Goal: Task Accomplishment & Management: Complete application form

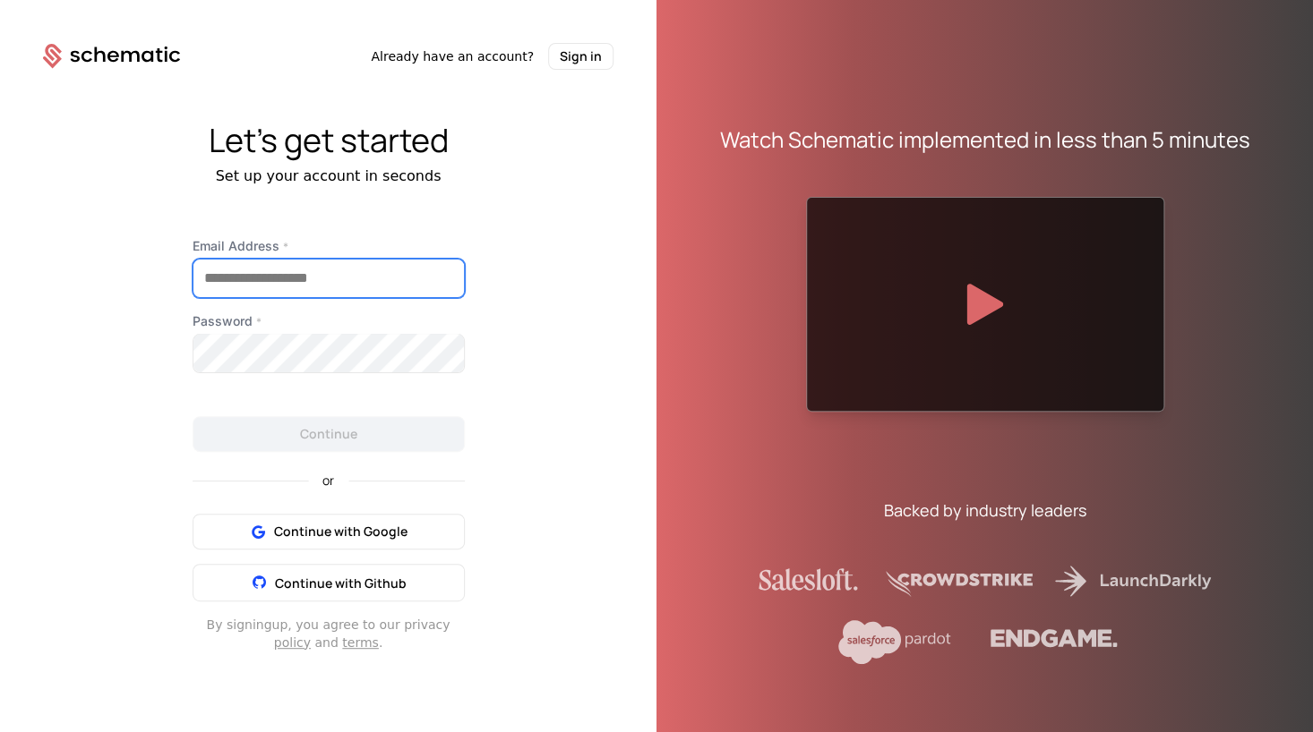
click at [250, 268] on input "Email Address *" at bounding box center [328, 279] width 270 height 38
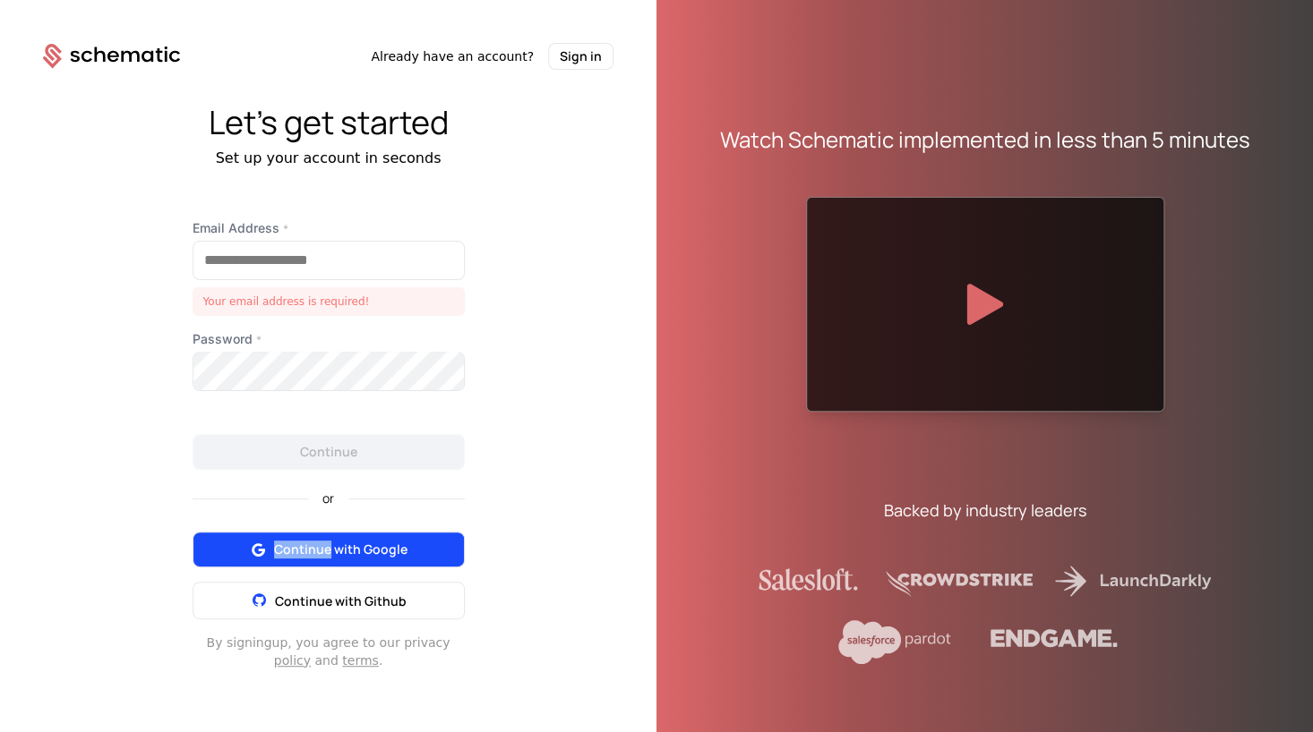
click at [330, 533] on button "Continue with Google" at bounding box center [329, 550] width 272 height 36
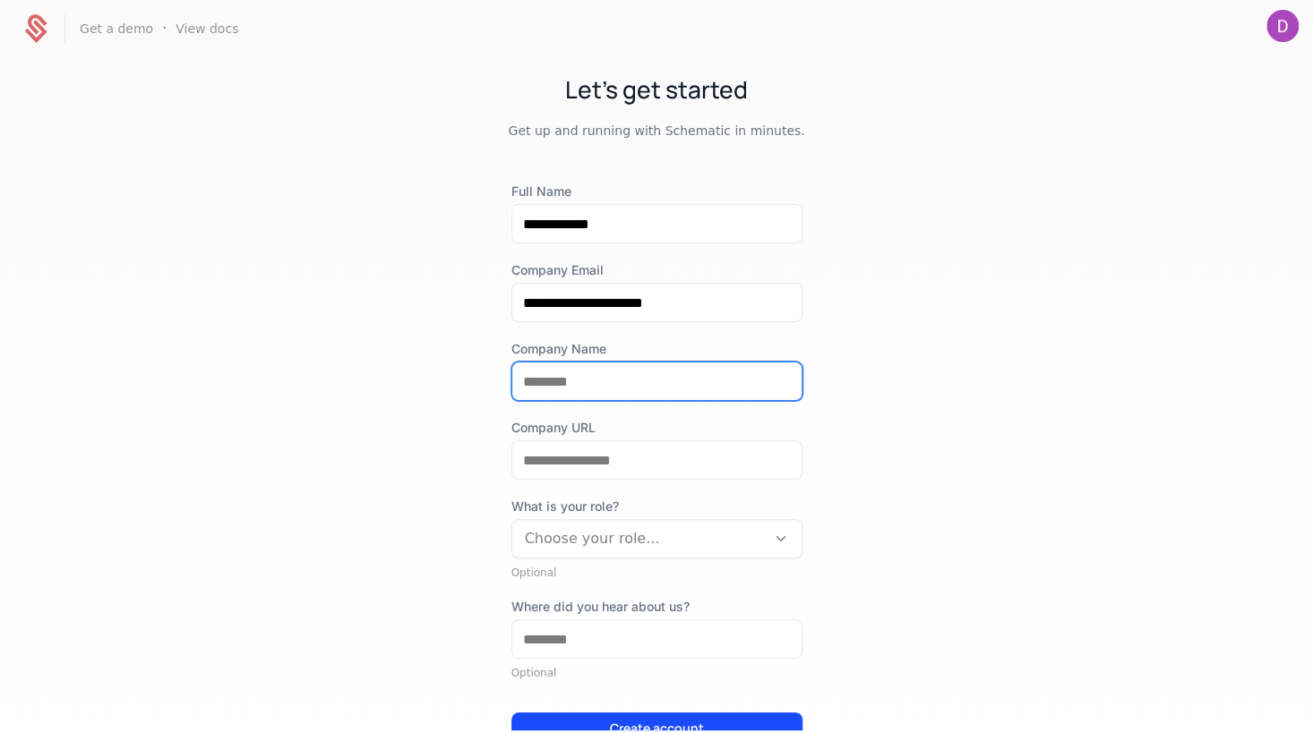
click at [676, 389] on input "Company Name" at bounding box center [656, 382] width 289 height 38
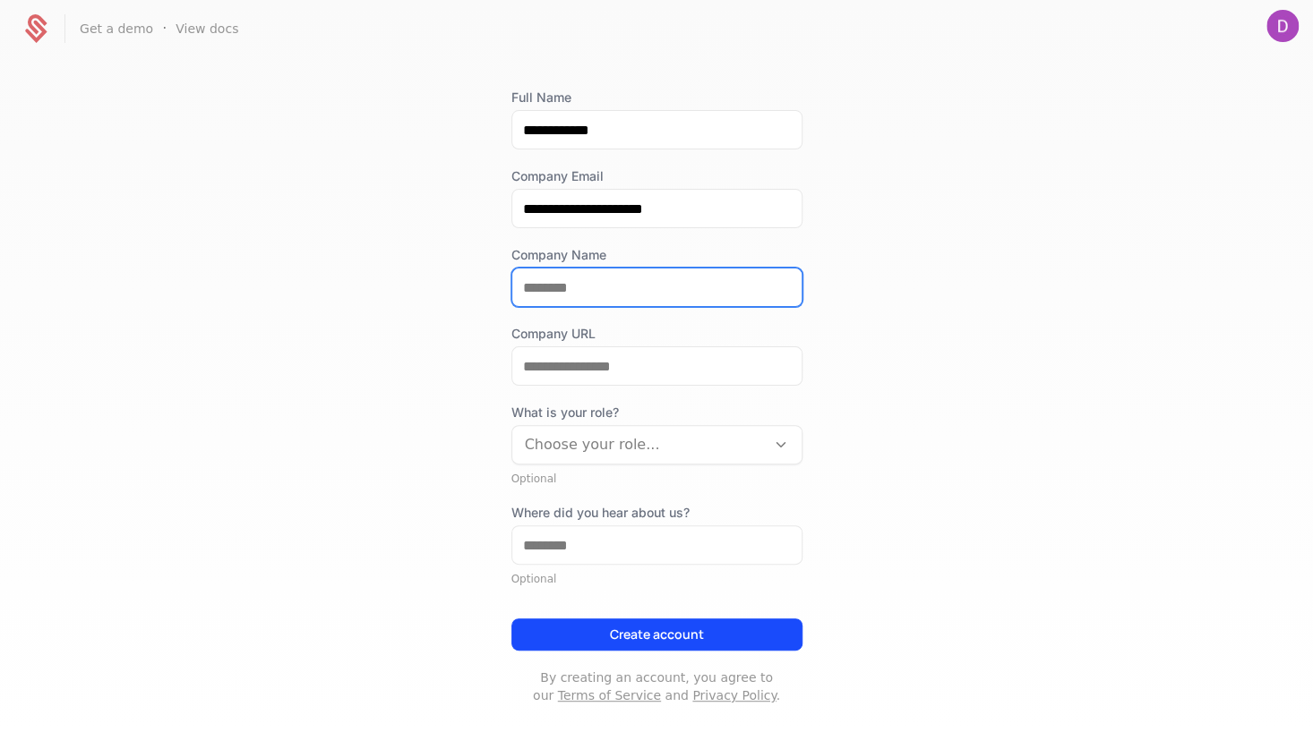
scroll to position [117, 0]
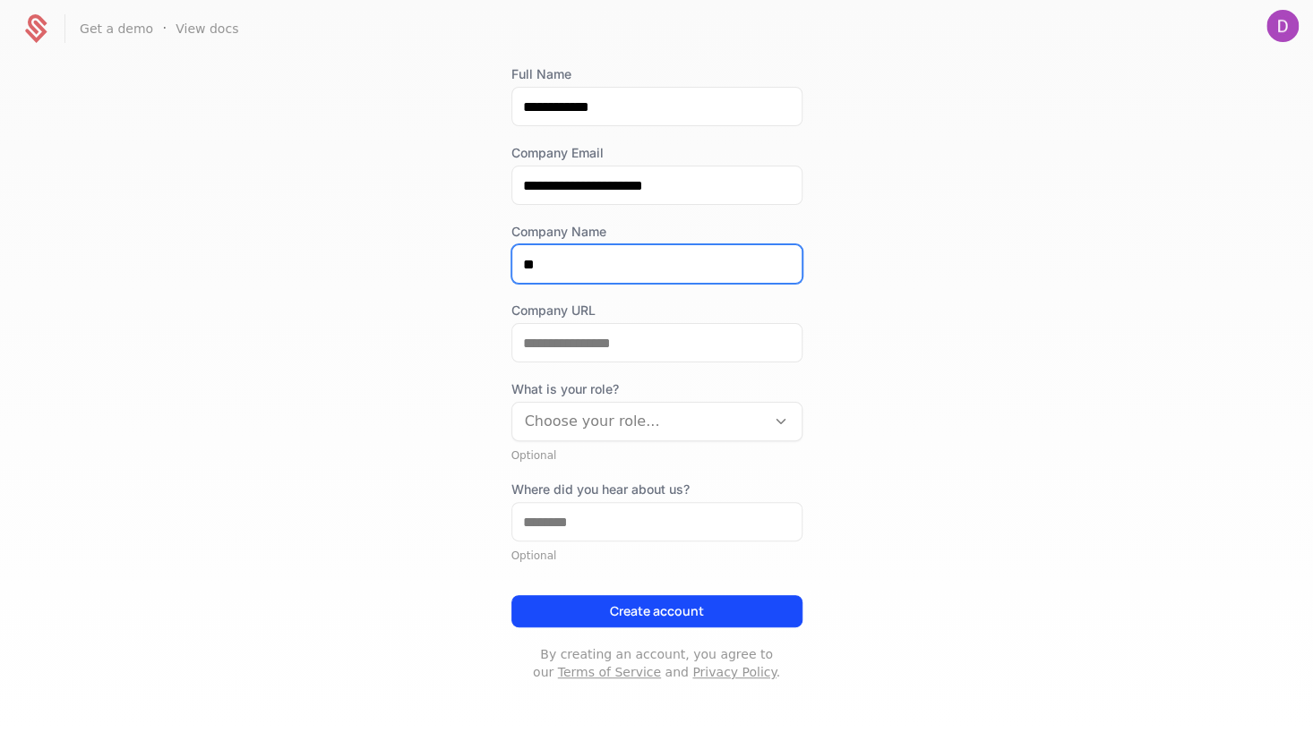
type input "*"
click at [594, 267] on input "***" at bounding box center [656, 264] width 289 height 38
drag, startPoint x: 591, startPoint y: 260, endPoint x: 487, endPoint y: 260, distance: 103.9
click at [512, 260] on input "******" at bounding box center [656, 264] width 289 height 38
type input "******"
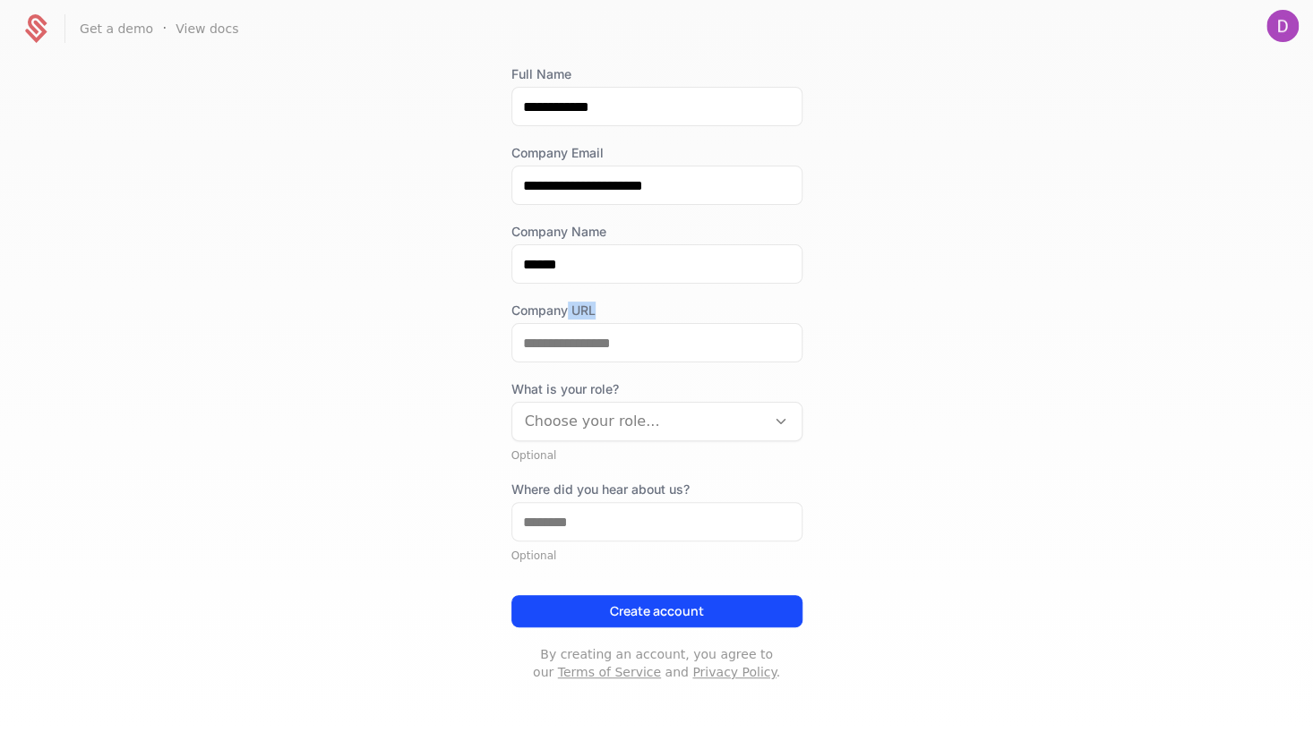
drag, startPoint x: 568, startPoint y: 321, endPoint x: 569, endPoint y: 331, distance: 10.8
click at [568, 321] on div "Company URL" at bounding box center [656, 332] width 291 height 61
click at [569, 341] on input "Company URL" at bounding box center [656, 343] width 289 height 38
type input "*"
paste input "******"
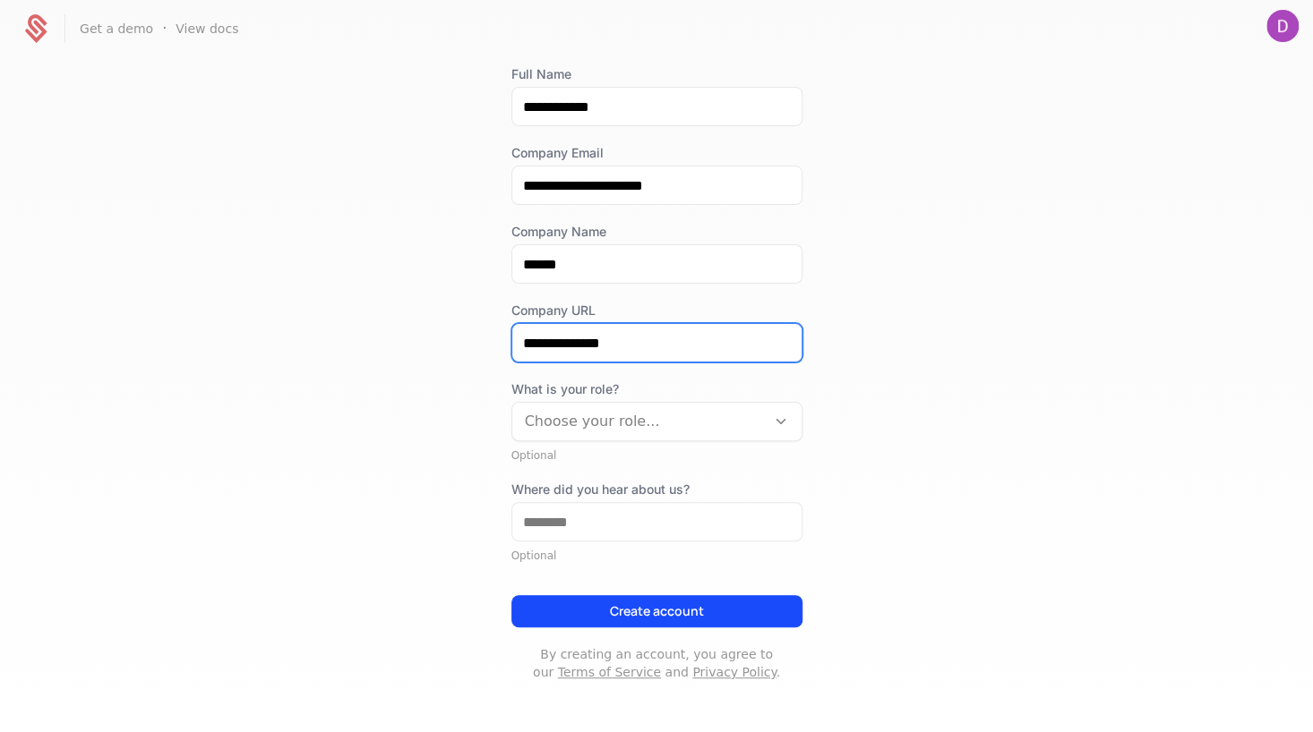
type input "**********"
click at [636, 426] on div at bounding box center [639, 421] width 228 height 25
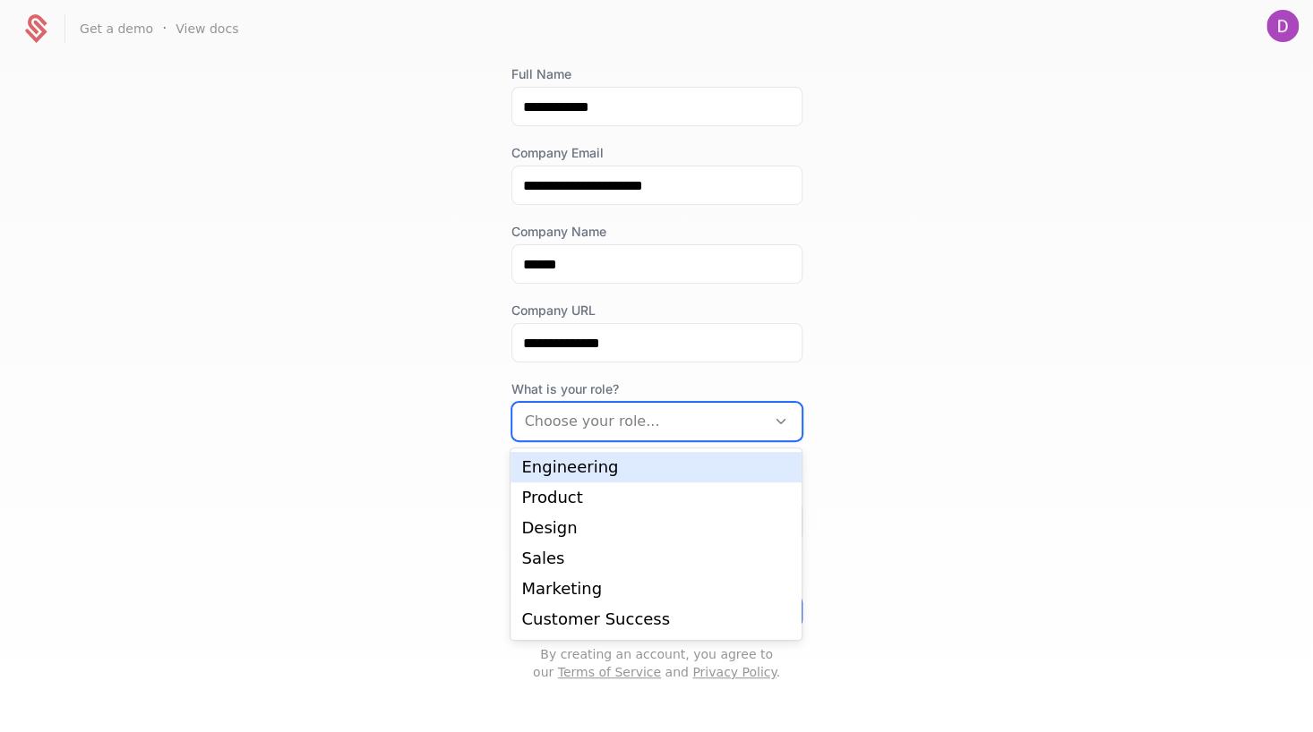
scroll to position [29, 0]
click at [606, 464] on div "Product" at bounding box center [656, 469] width 270 height 16
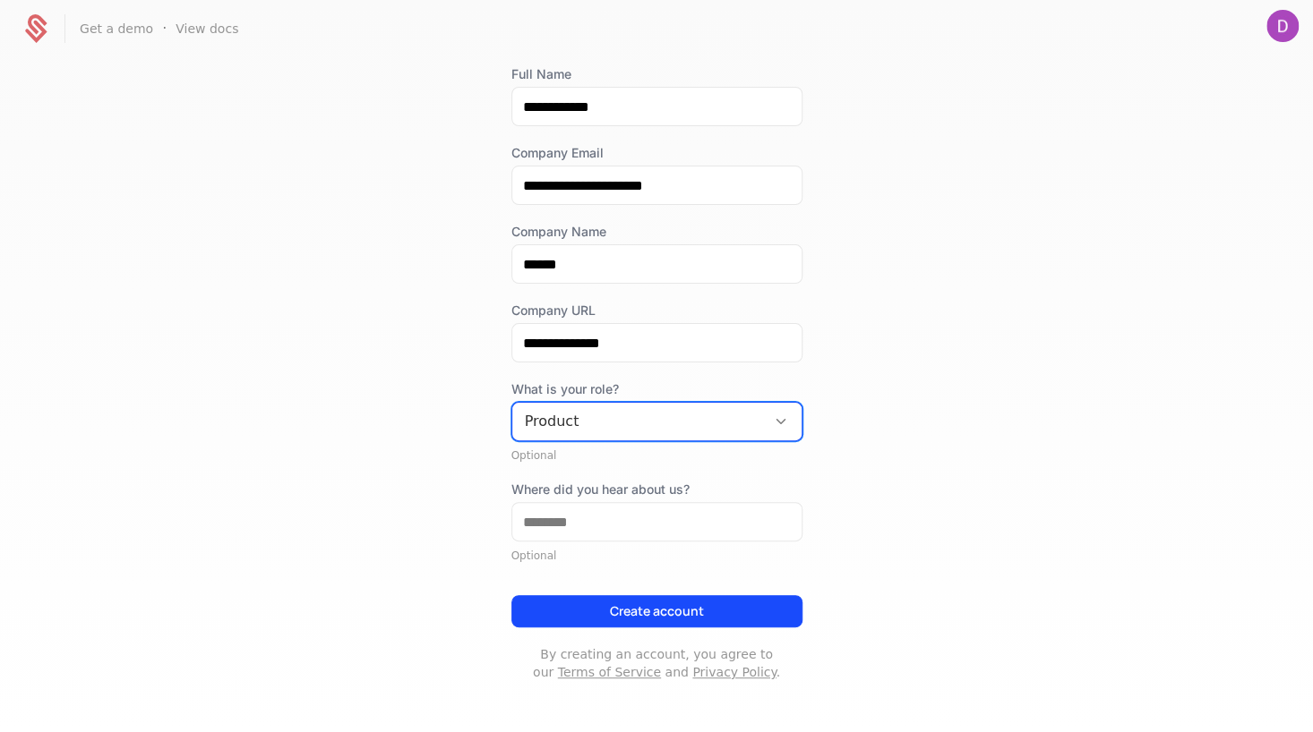
click at [628, 426] on div at bounding box center [639, 421] width 228 height 25
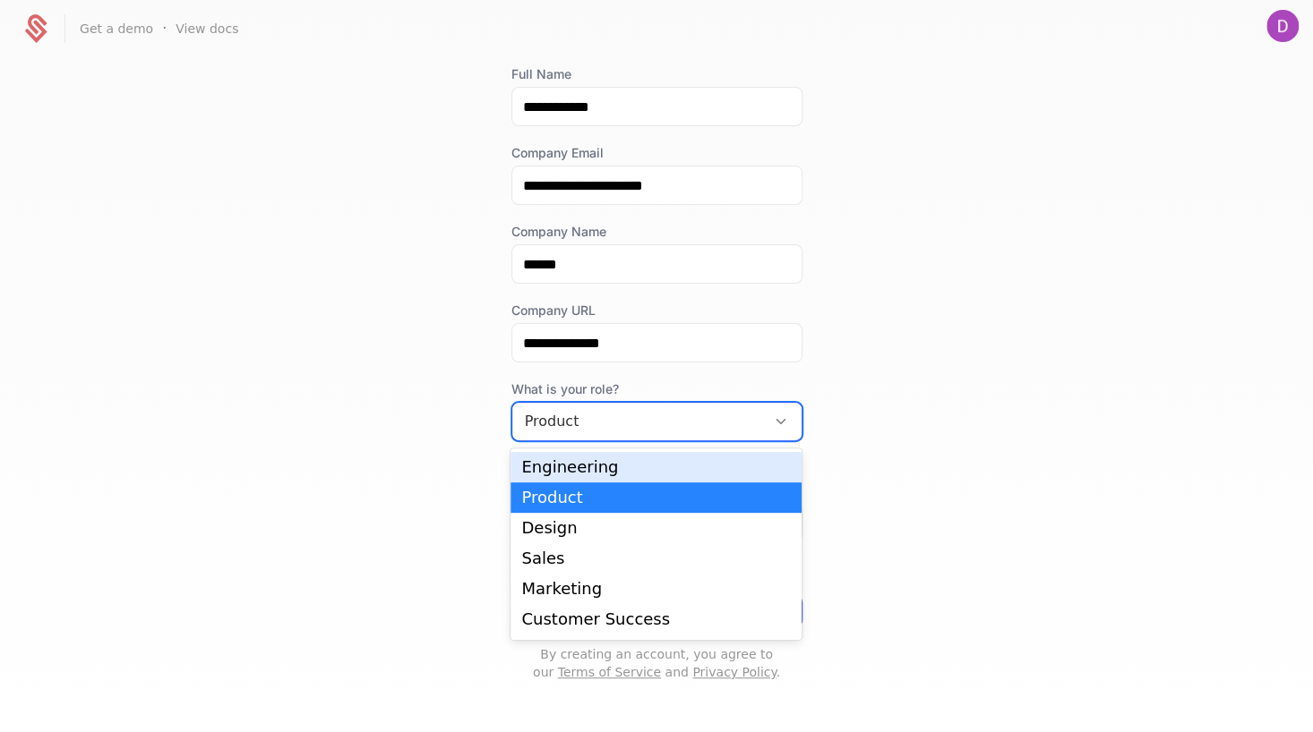
click at [590, 466] on div "Engineering" at bounding box center [656, 467] width 270 height 16
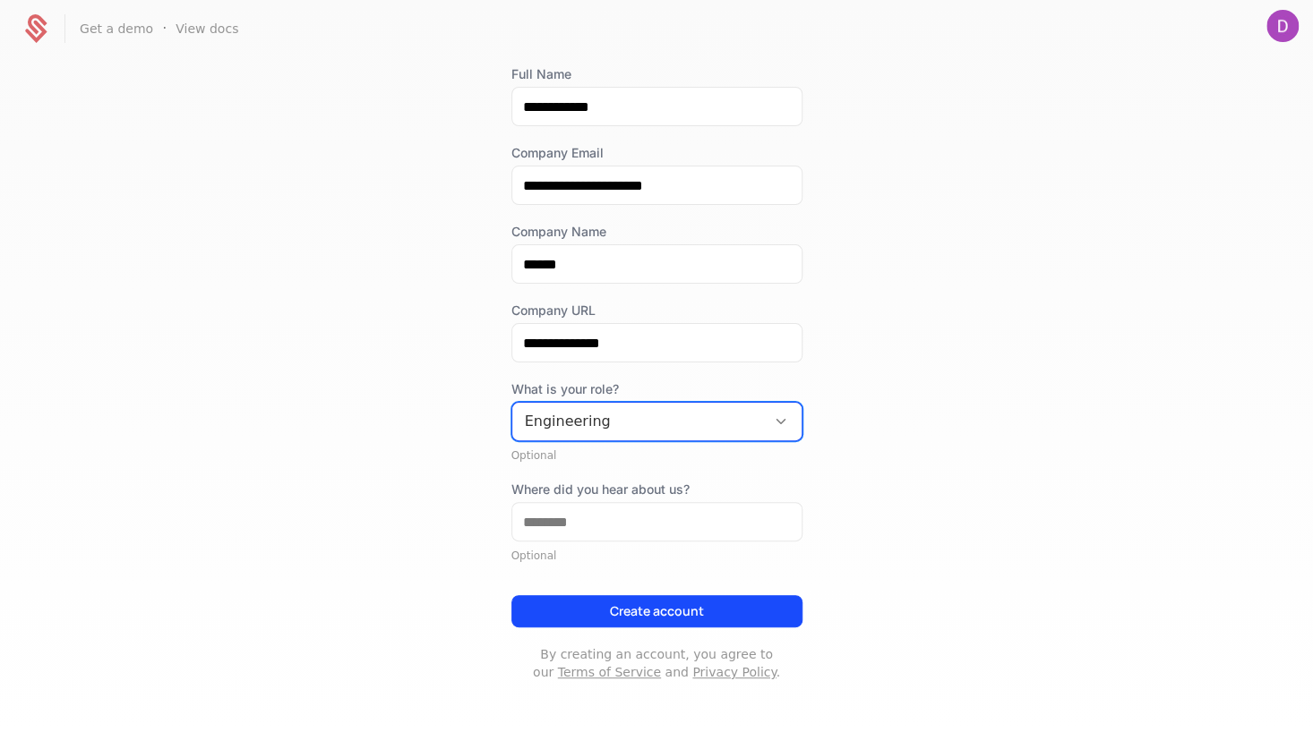
click at [930, 495] on div "**********" at bounding box center [656, 393] width 1313 height 673
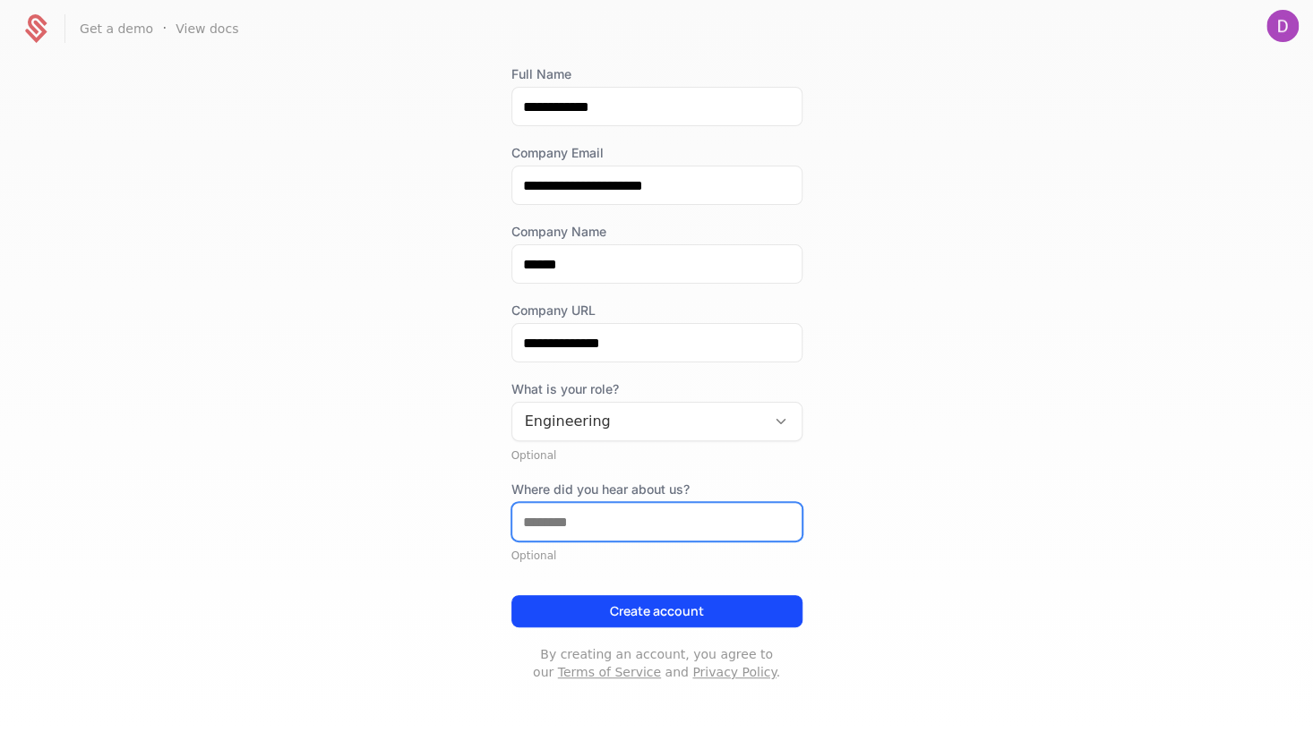
click at [642, 507] on input "Where did you hear about us?" at bounding box center [656, 522] width 289 height 38
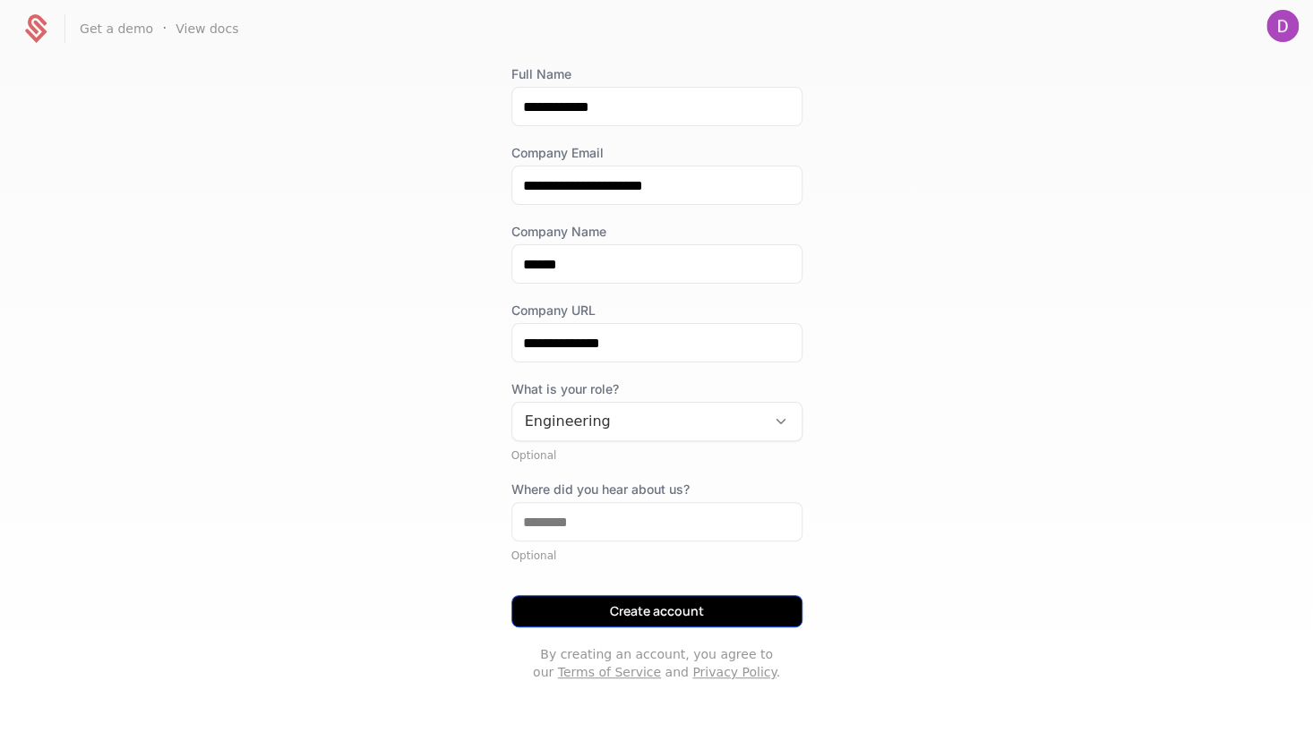
click at [640, 605] on button "Create account" at bounding box center [656, 611] width 291 height 32
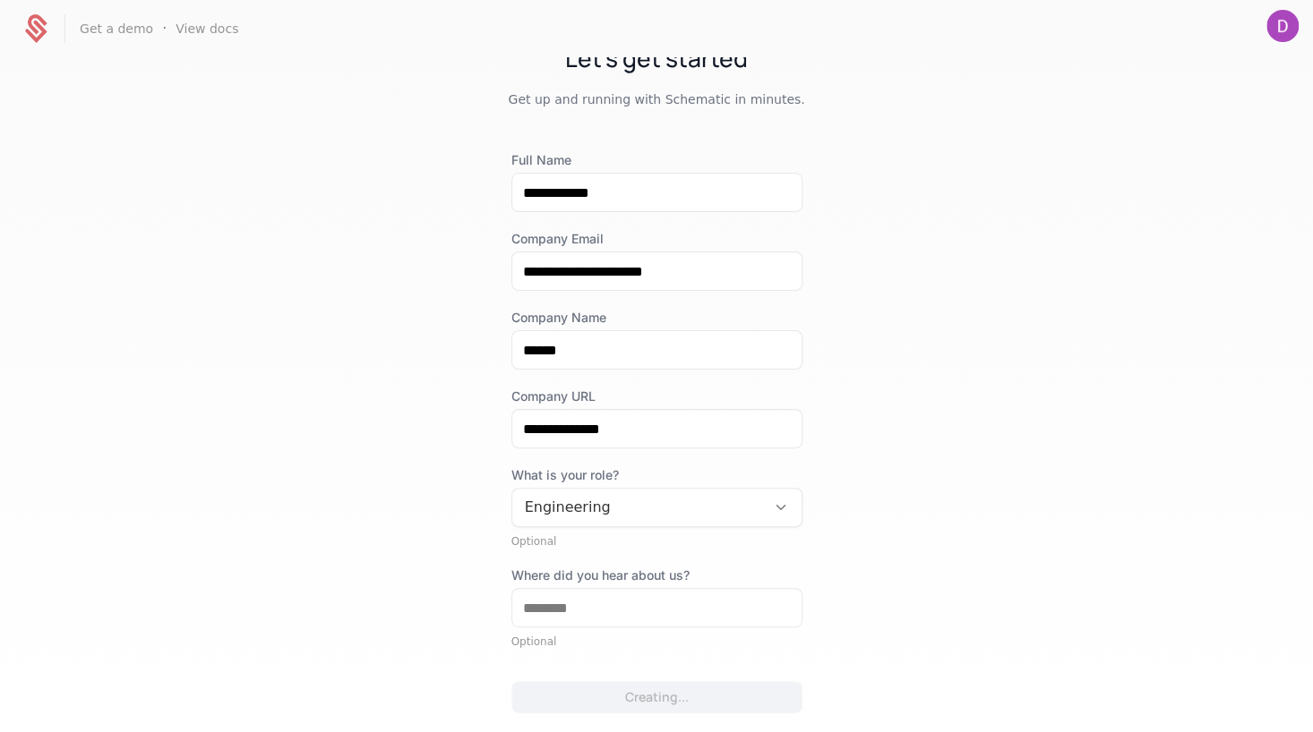
scroll to position [0, 0]
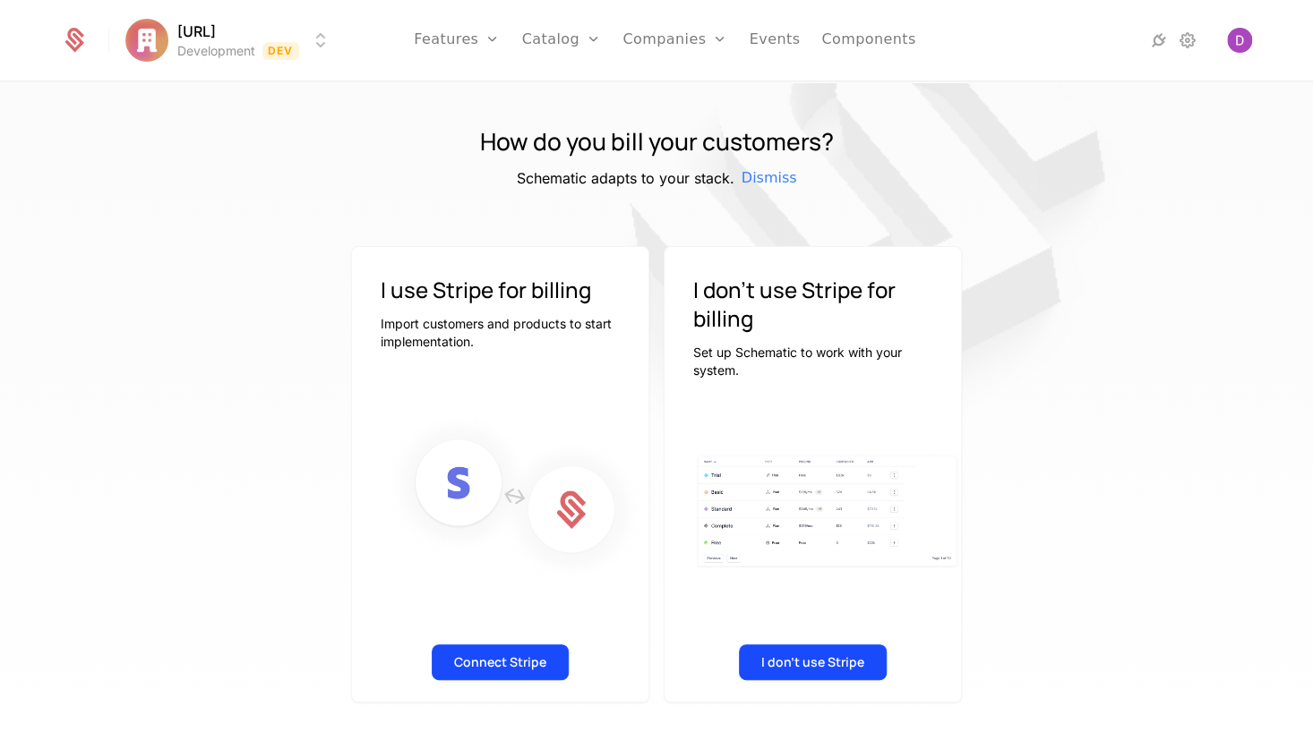
scroll to position [31, 0]
drag, startPoint x: 399, startPoint y: 298, endPoint x: 522, endPoint y: 311, distance: 123.3
click at [553, 301] on h3 "I use Stripe for billing" at bounding box center [500, 289] width 239 height 29
drag, startPoint x: 426, startPoint y: 334, endPoint x: 453, endPoint y: 331, distance: 27.0
click at [453, 331] on p "Import customers and products to start implementation." at bounding box center [500, 332] width 239 height 36
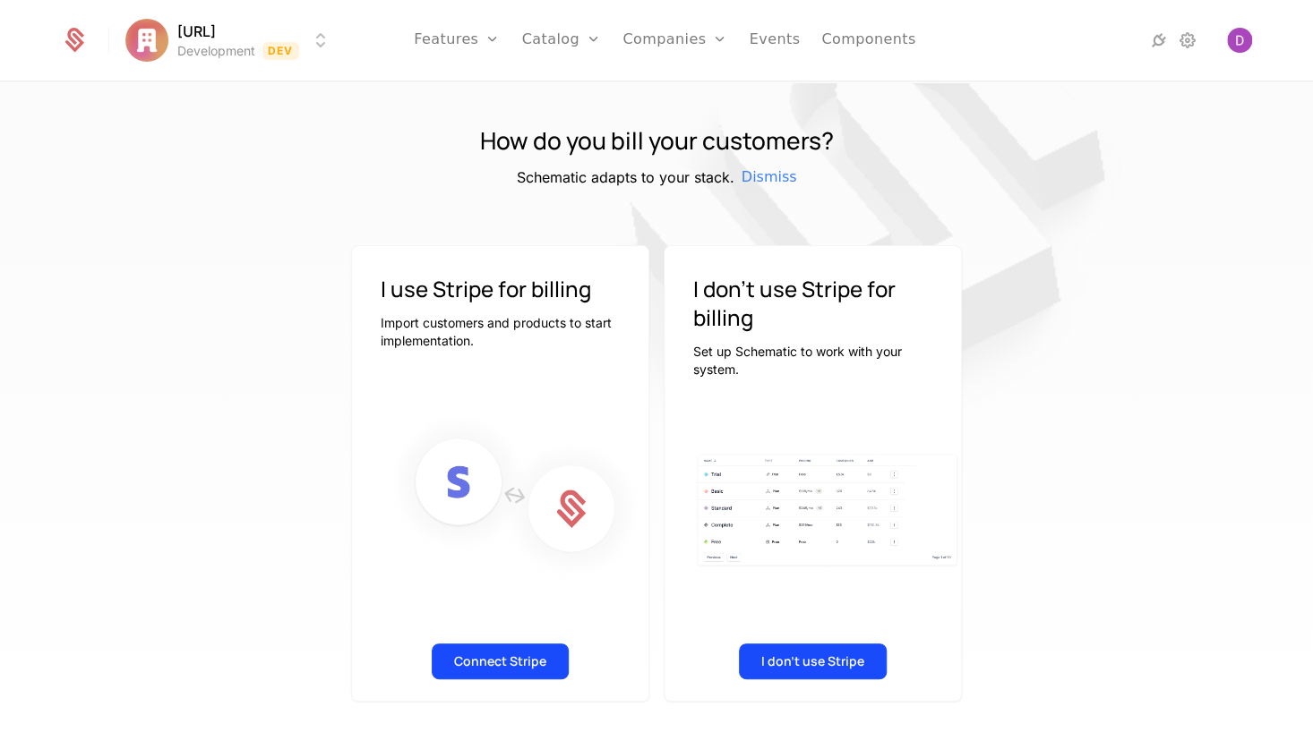
click at [417, 329] on p "Import customers and products to start implementation." at bounding box center [500, 332] width 239 height 36
drag, startPoint x: 401, startPoint y: 324, endPoint x: 608, endPoint y: 329, distance: 206.9
click at [608, 329] on p "Import customers and products to start implementation." at bounding box center [500, 332] width 239 height 36
drag, startPoint x: 715, startPoint y: 353, endPoint x: 728, endPoint y: 350, distance: 12.8
click at [728, 350] on p "Set up Schematic to work with your system." at bounding box center [812, 361] width 239 height 36
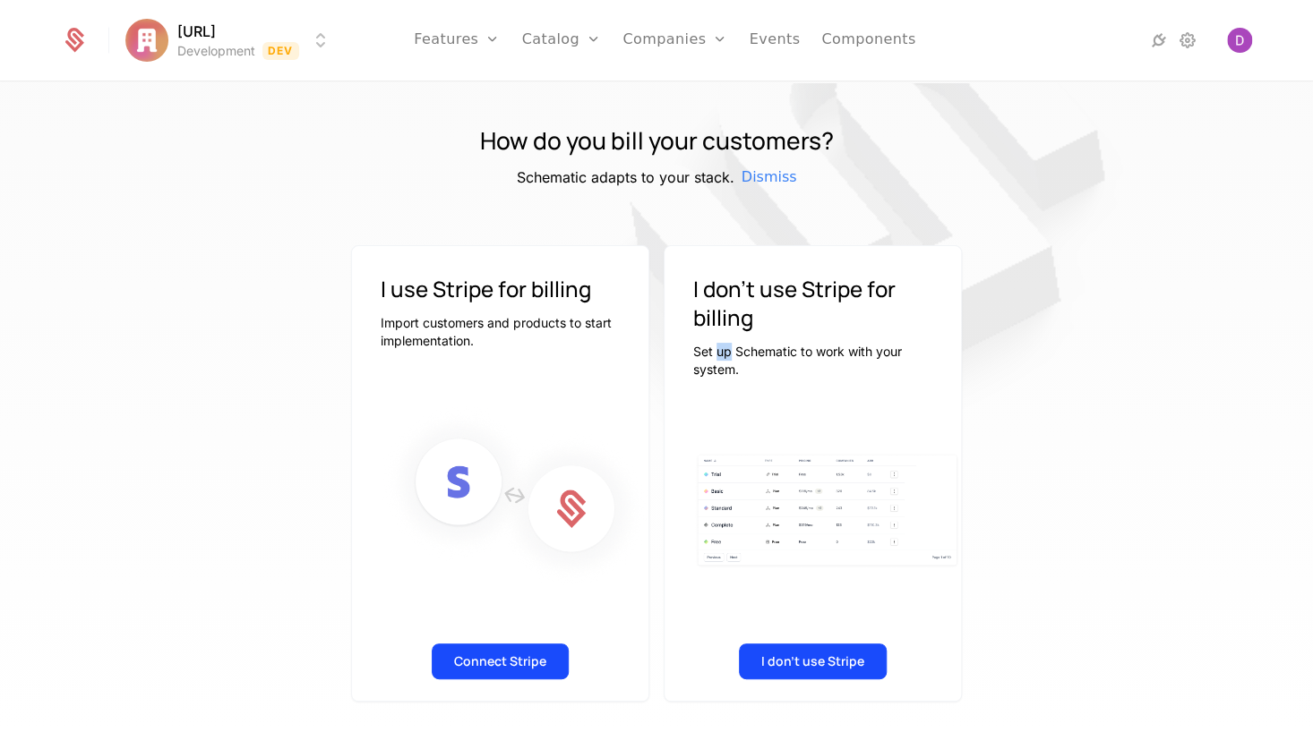
drag, startPoint x: 729, startPoint y: 353, endPoint x: 744, endPoint y: 355, distance: 15.5
click at [730, 354] on p "Set up Schematic to work with your system." at bounding box center [812, 361] width 239 height 36
drag, startPoint x: 780, startPoint y: 355, endPoint x: 876, endPoint y: 359, distance: 95.9
click at [876, 359] on p "Set up Schematic to work with your system." at bounding box center [812, 361] width 239 height 36
click at [1205, 612] on div "I use Stripe for billing Import customers and products to start implementation.…" at bounding box center [656, 473] width 1164 height 457
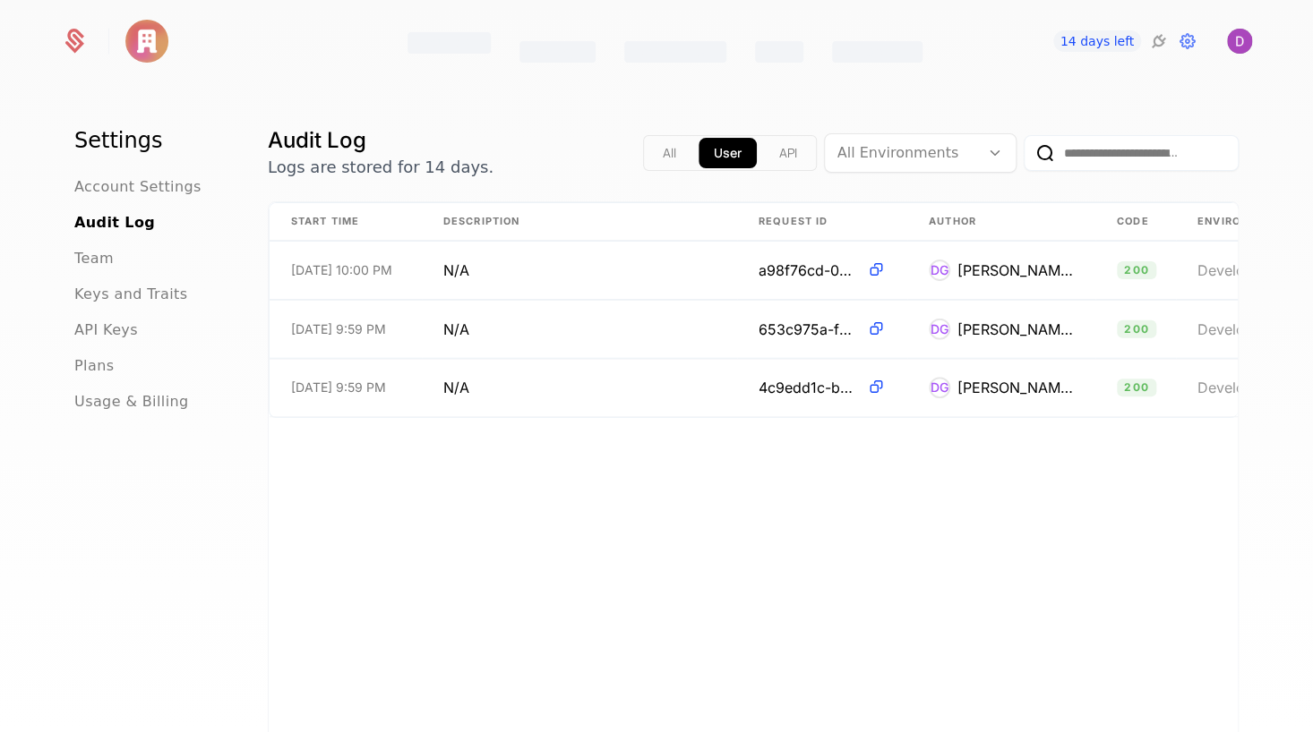
click at [143, 335] on div "API Keys" at bounding box center [149, 330] width 150 height 21
click at [127, 330] on span "API Keys" at bounding box center [106, 330] width 64 height 21
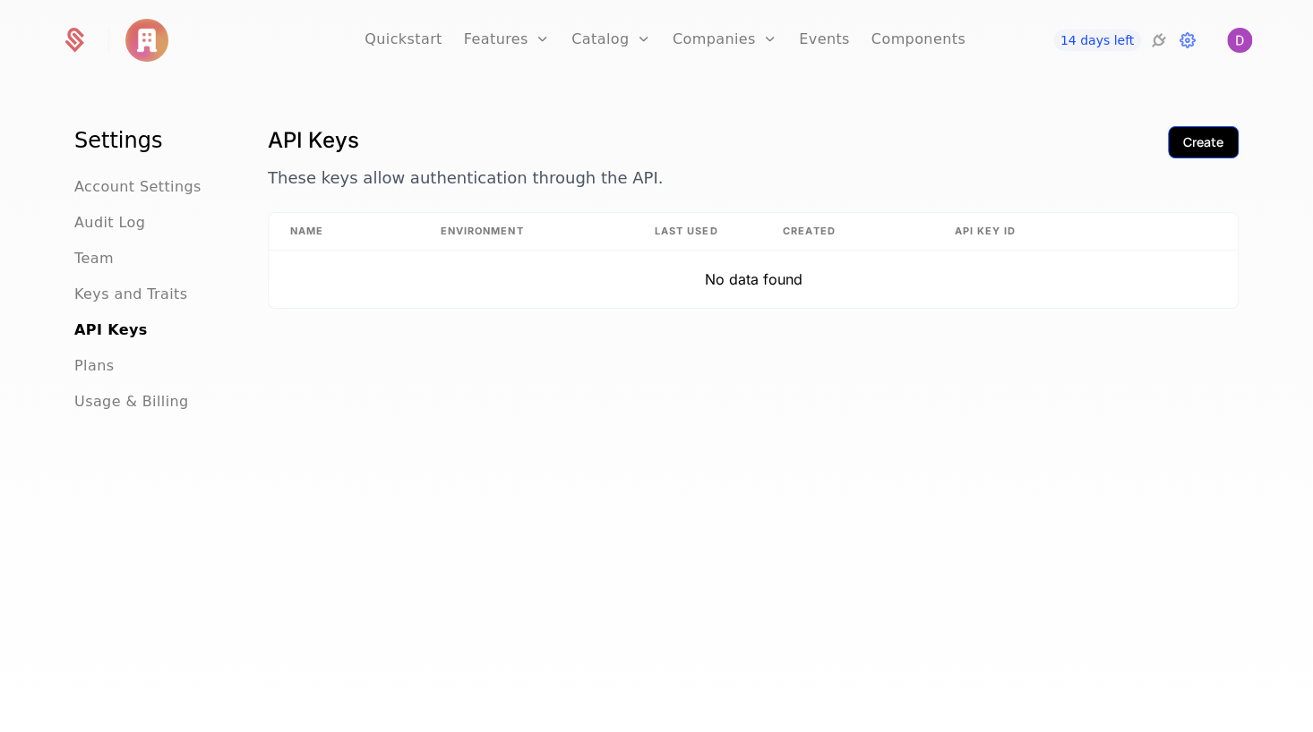
click at [1202, 152] on button "Create" at bounding box center [1203, 142] width 71 height 32
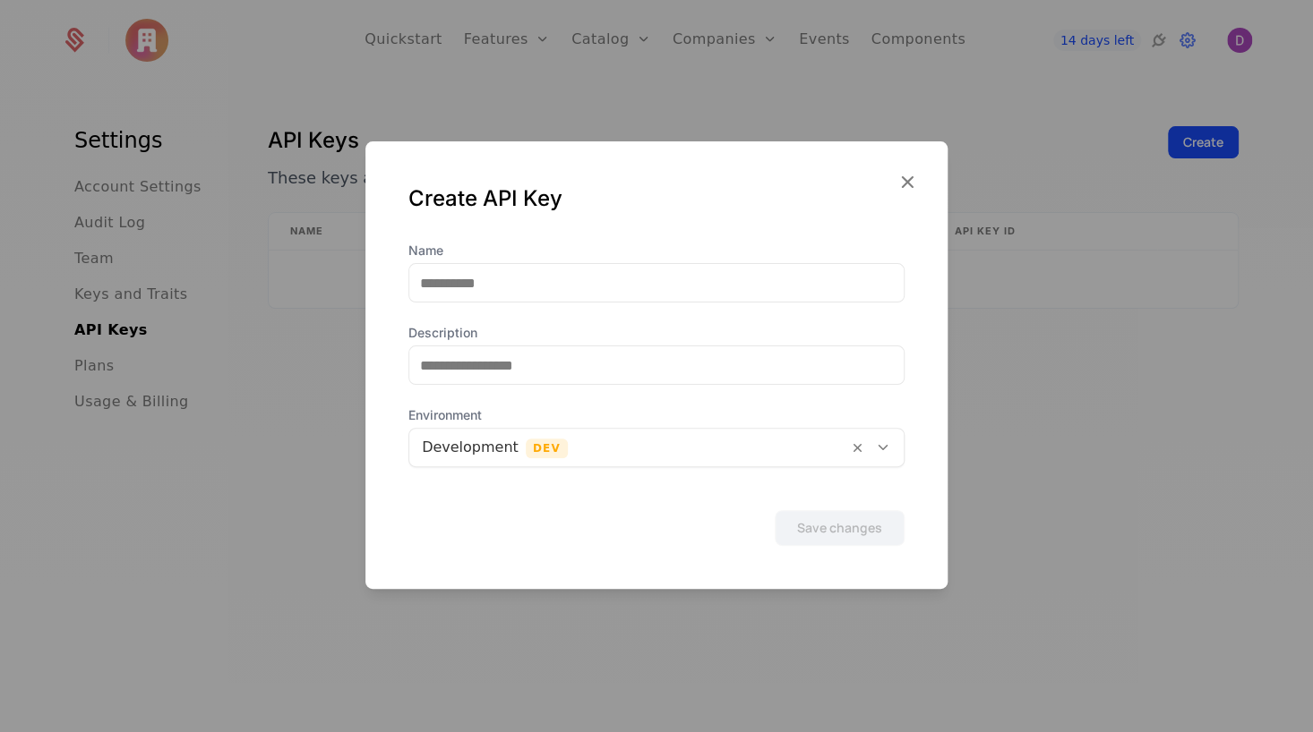
drag, startPoint x: 913, startPoint y: 188, endPoint x: 903, endPoint y: 184, distance: 11.3
click at [912, 188] on icon "button" at bounding box center [906, 181] width 23 height 23
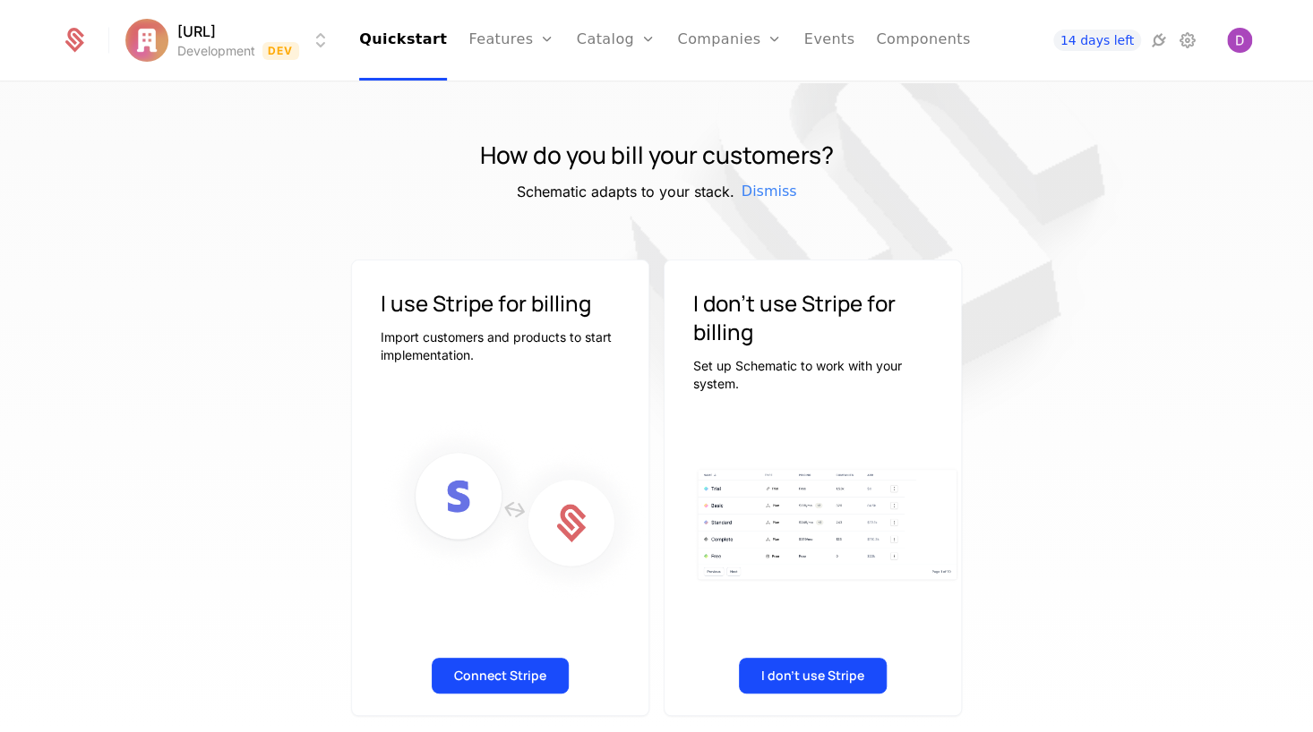
scroll to position [31, 0]
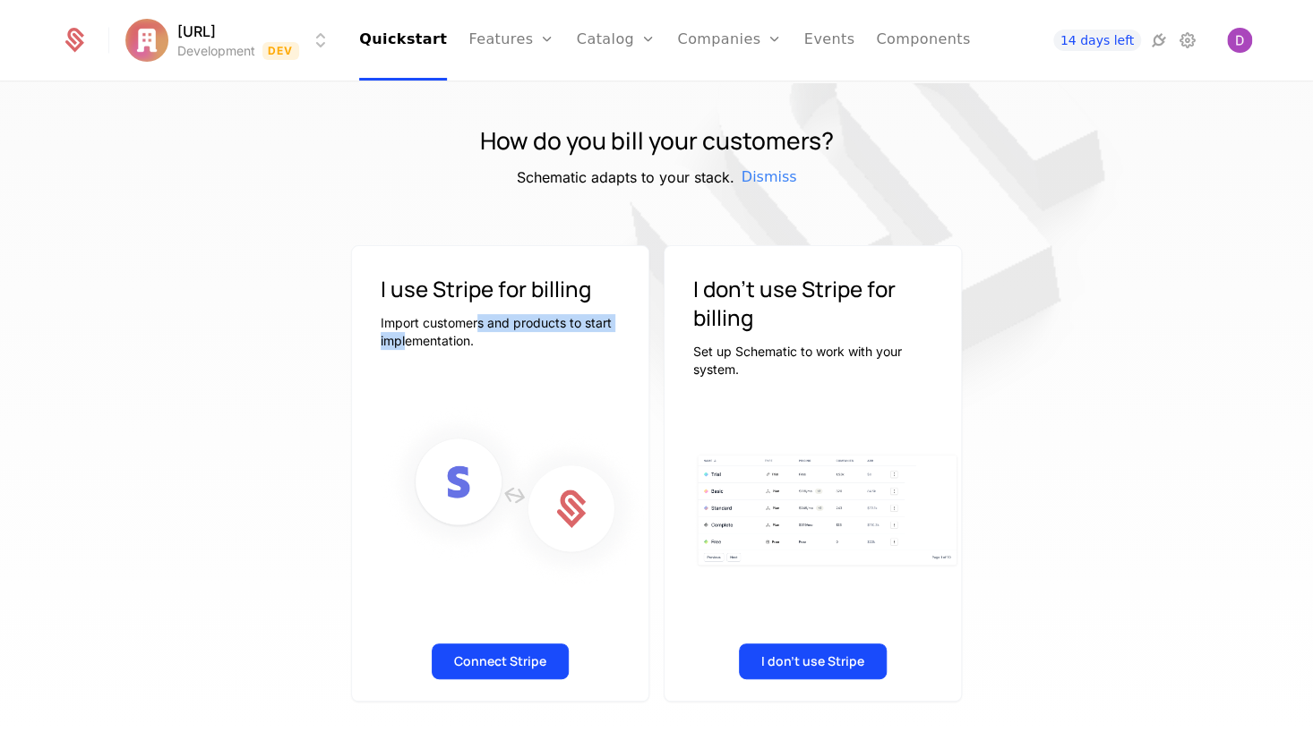
drag, startPoint x: 405, startPoint y: 335, endPoint x: 475, endPoint y: 330, distance: 70.9
click at [475, 330] on p "Import customers and products to start implementation." at bounding box center [500, 332] width 239 height 36
click at [511, 333] on p "Import customers and products to start implementation." at bounding box center [500, 332] width 239 height 36
drag, startPoint x: 520, startPoint y: 328, endPoint x: 587, endPoint y: 338, distance: 67.1
click at [587, 338] on p "Import customers and products to start implementation." at bounding box center [500, 332] width 239 height 36
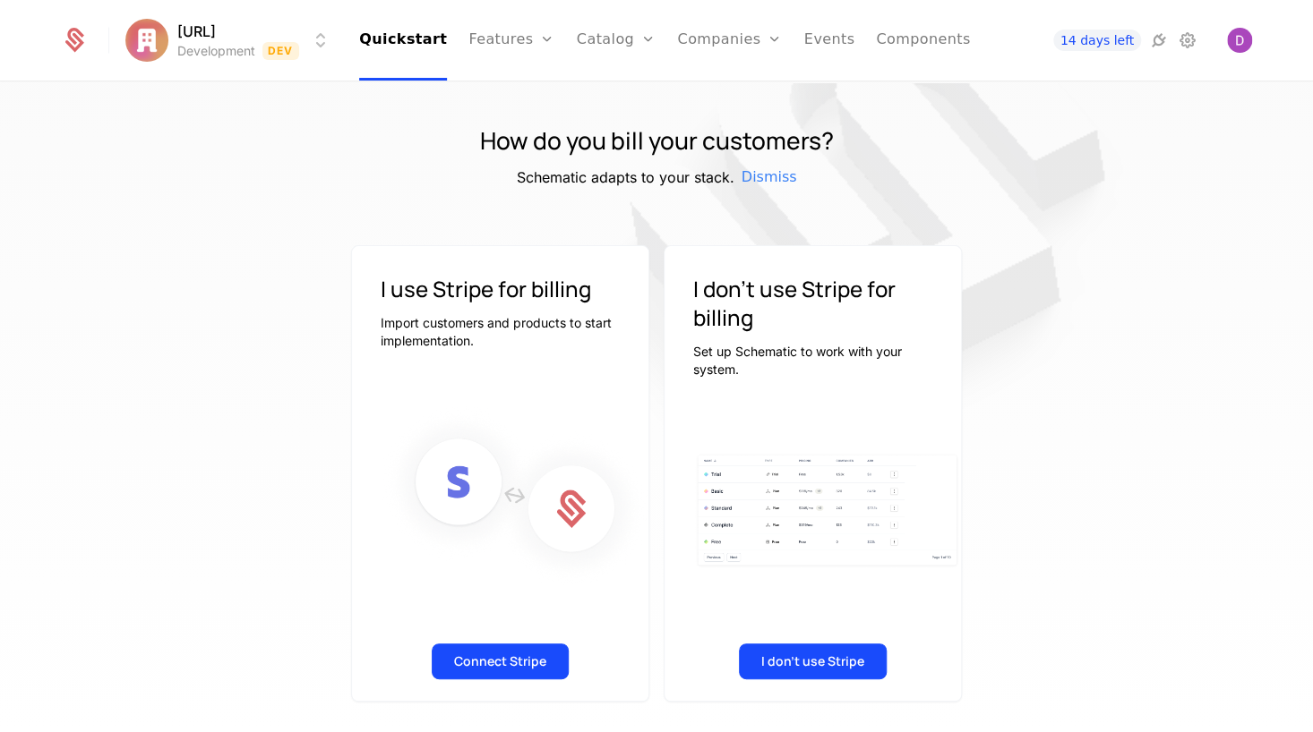
click at [589, 351] on div "I use Stripe for billing Import customers and products to start implementation." at bounding box center [500, 303] width 296 height 115
click at [838, 668] on button "I don't use Stripe" at bounding box center [813, 662] width 148 height 36
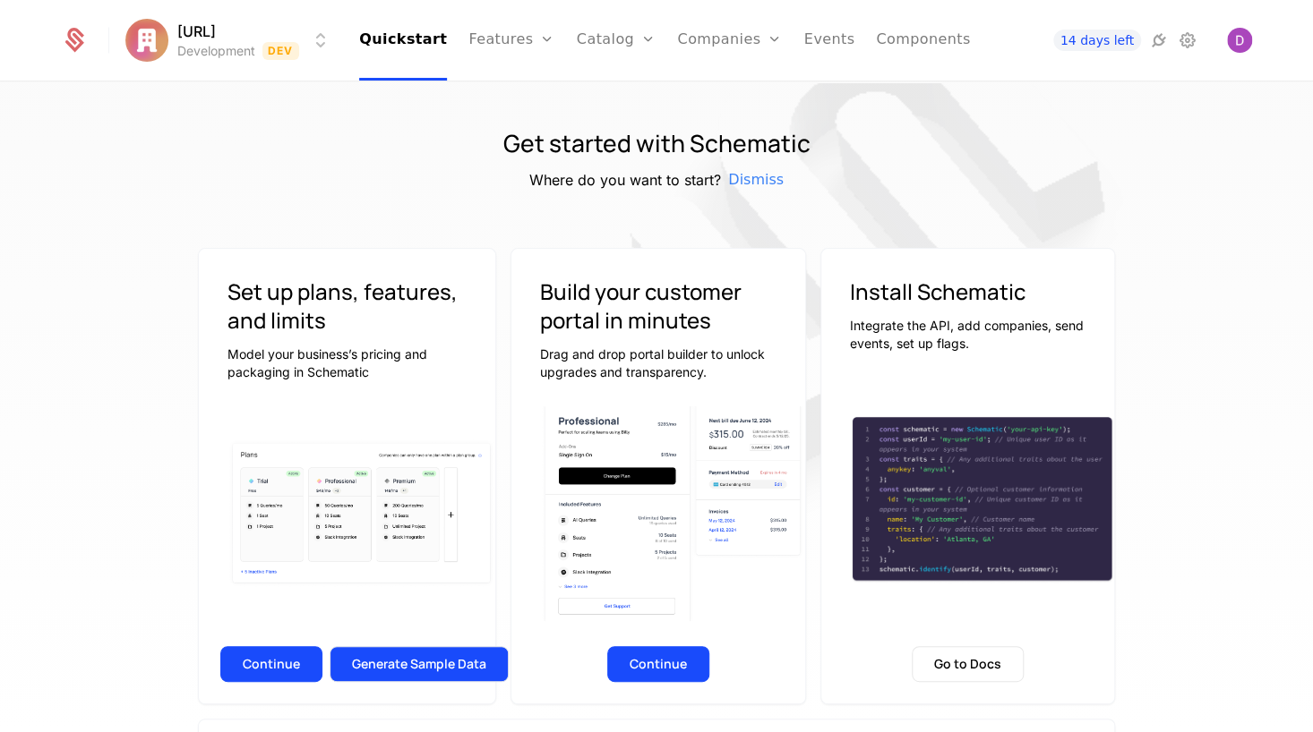
click at [424, 664] on button "Generate Sample Data" at bounding box center [419, 664] width 179 height 36
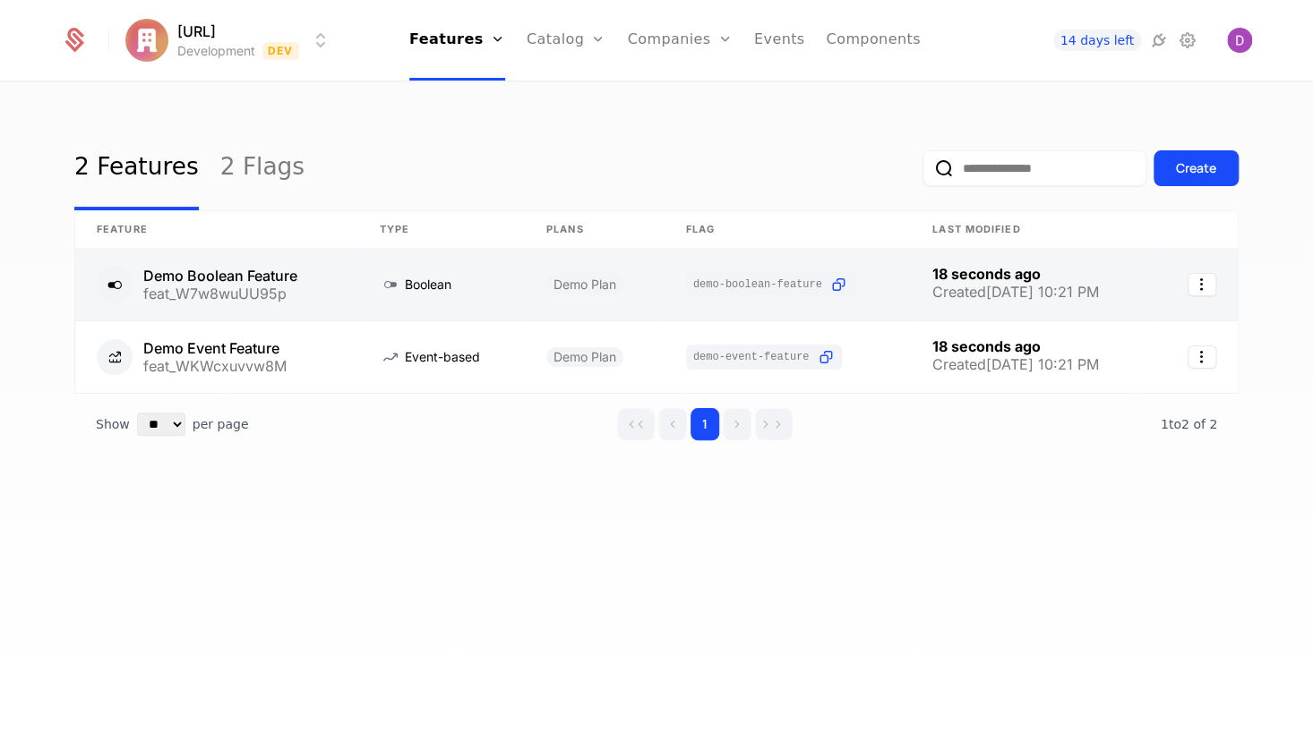
click at [535, 298] on link at bounding box center [595, 285] width 140 height 72
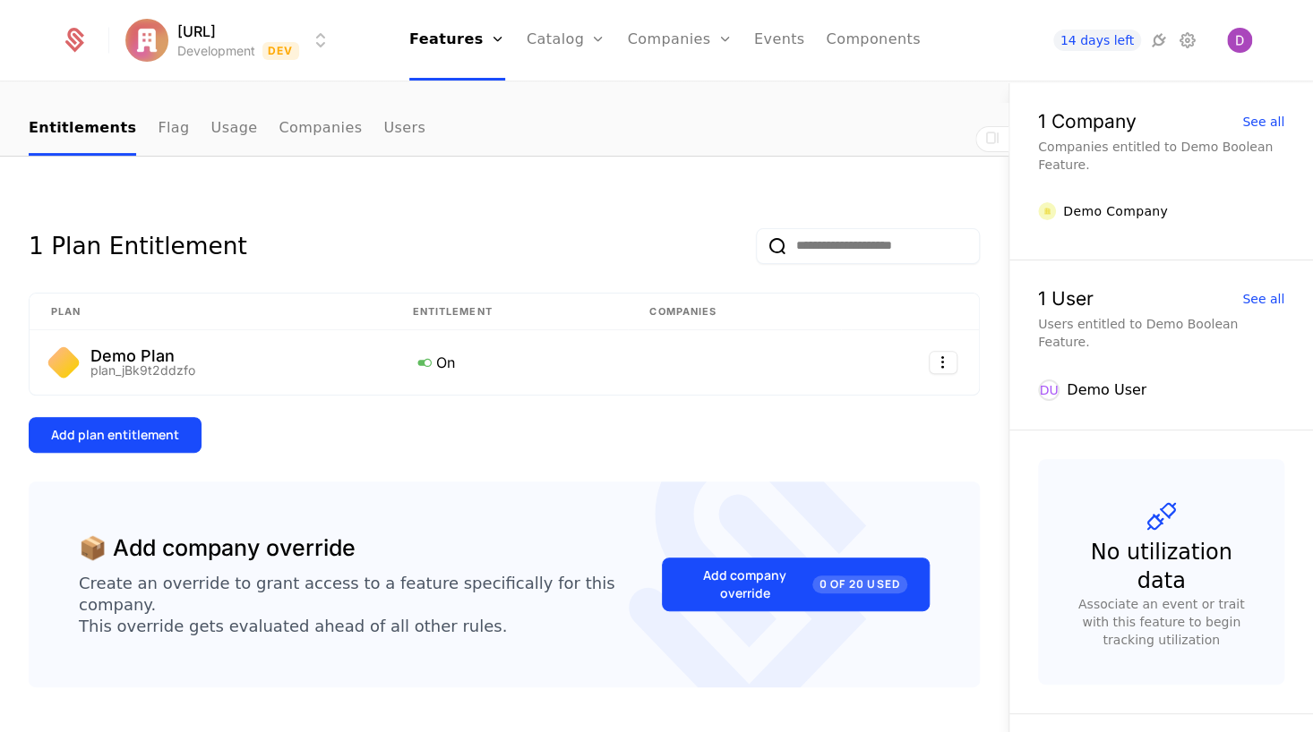
scroll to position [204, 0]
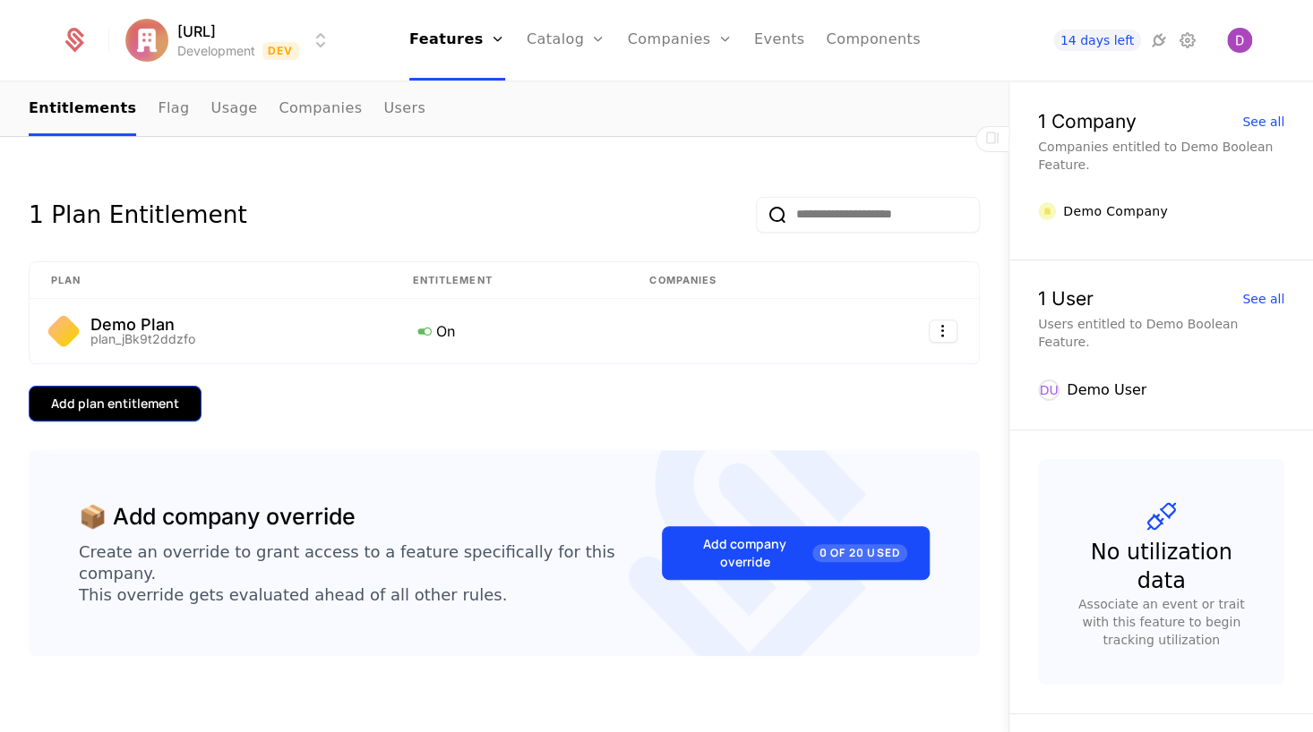
click at [171, 405] on div "Add plan entitlement" at bounding box center [115, 404] width 128 height 18
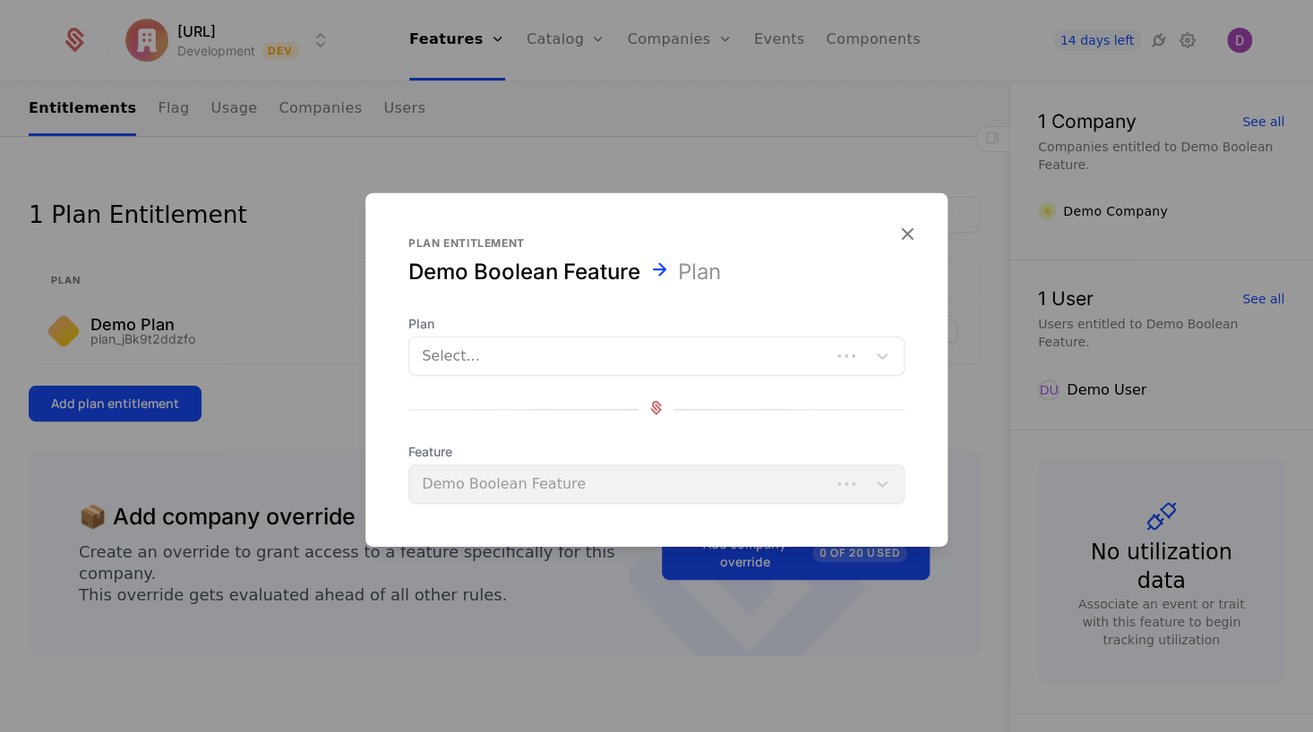
click at [517, 354] on div at bounding box center [620, 356] width 396 height 25
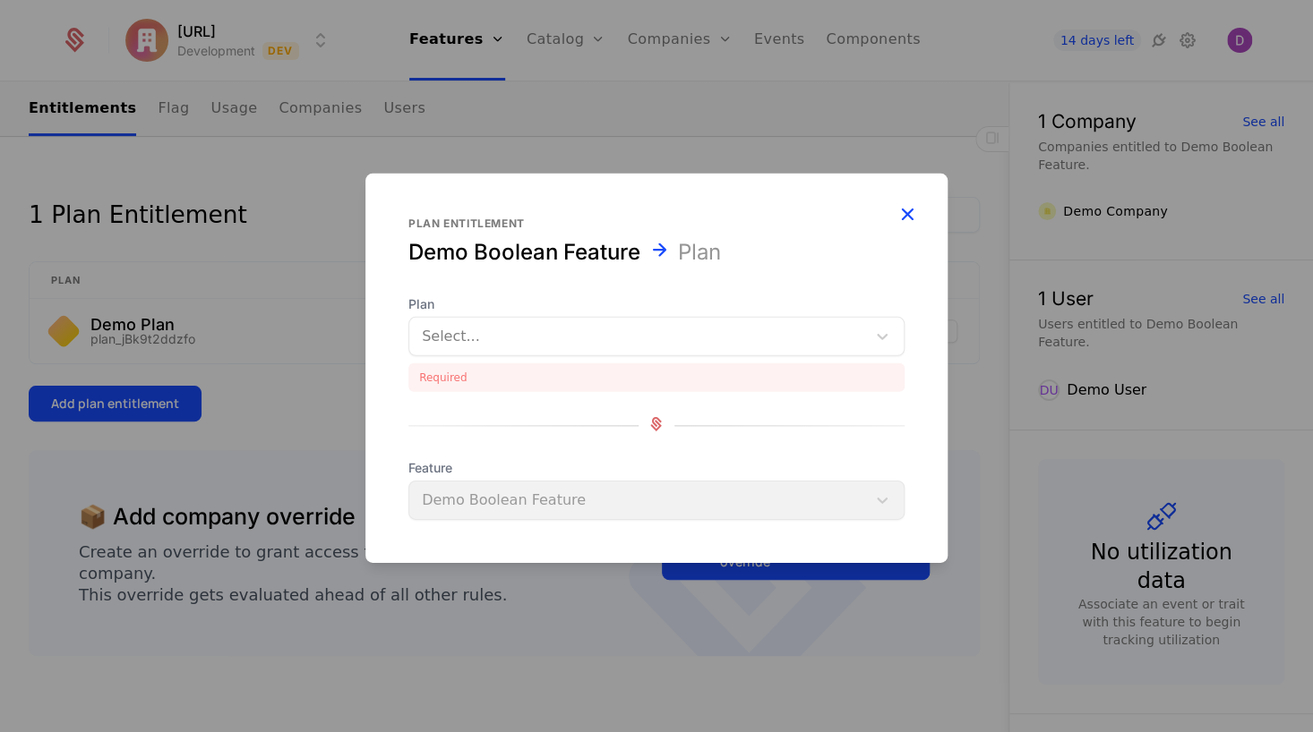
click at [909, 232] on div "Plan entitlement Demo Boolean Feature Plan Plan Select... Required Feature Demo…" at bounding box center [656, 369] width 582 height 390
click at [908, 217] on icon "button" at bounding box center [906, 213] width 23 height 23
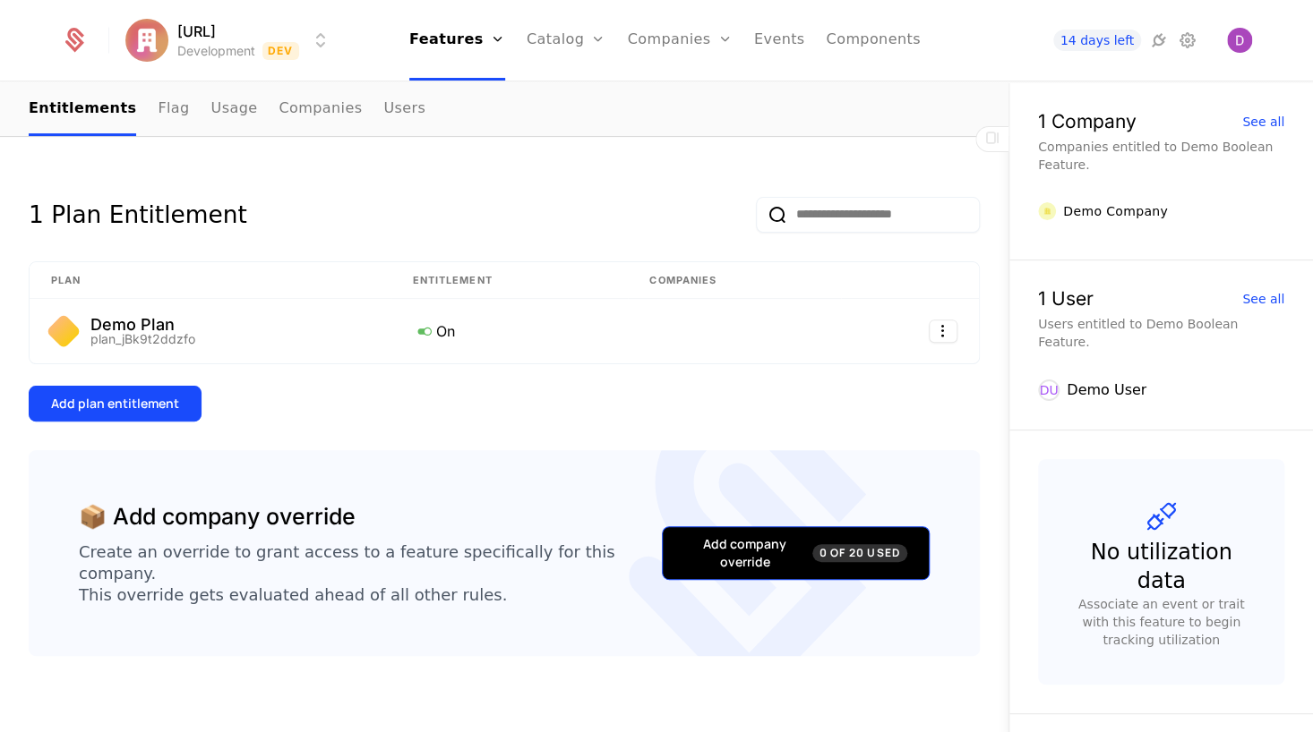
click at [801, 546] on div "Add company override 0 of 20 Used" at bounding box center [795, 553] width 223 height 36
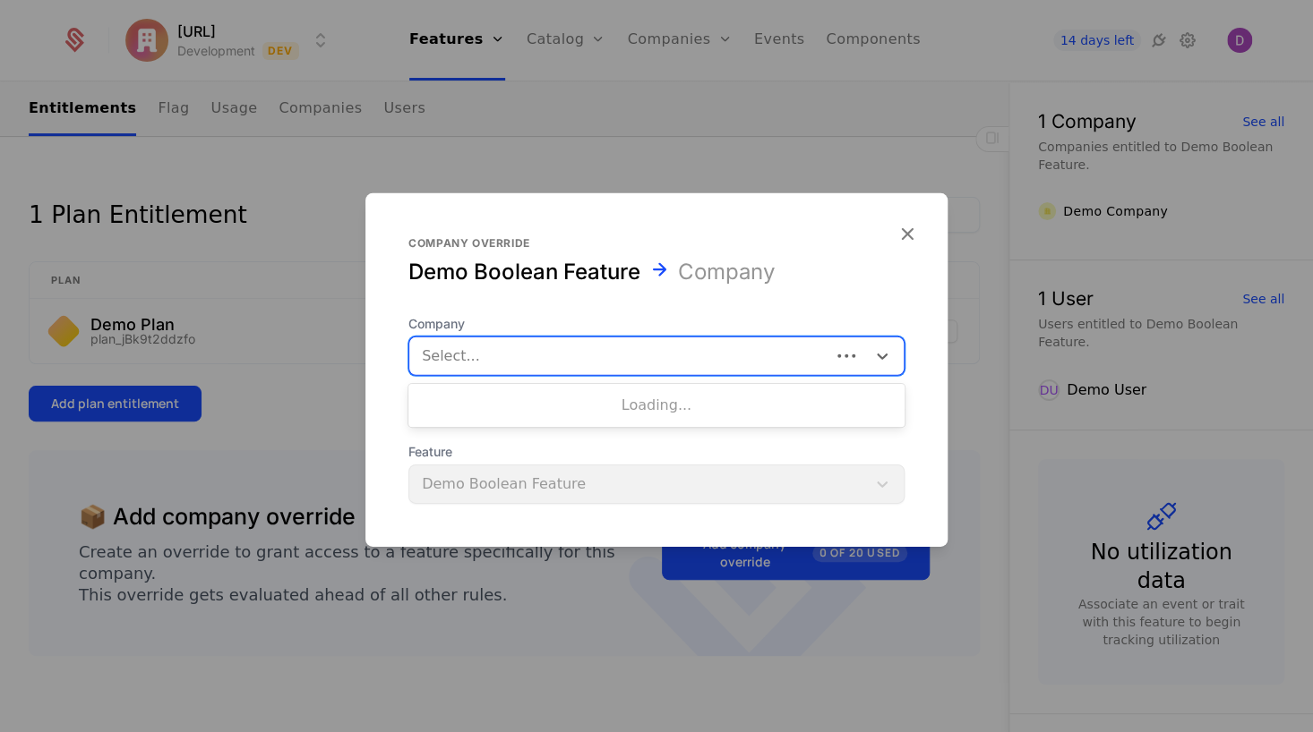
click at [794, 354] on div at bounding box center [620, 356] width 396 height 25
click at [792, 364] on div at bounding box center [638, 356] width 432 height 25
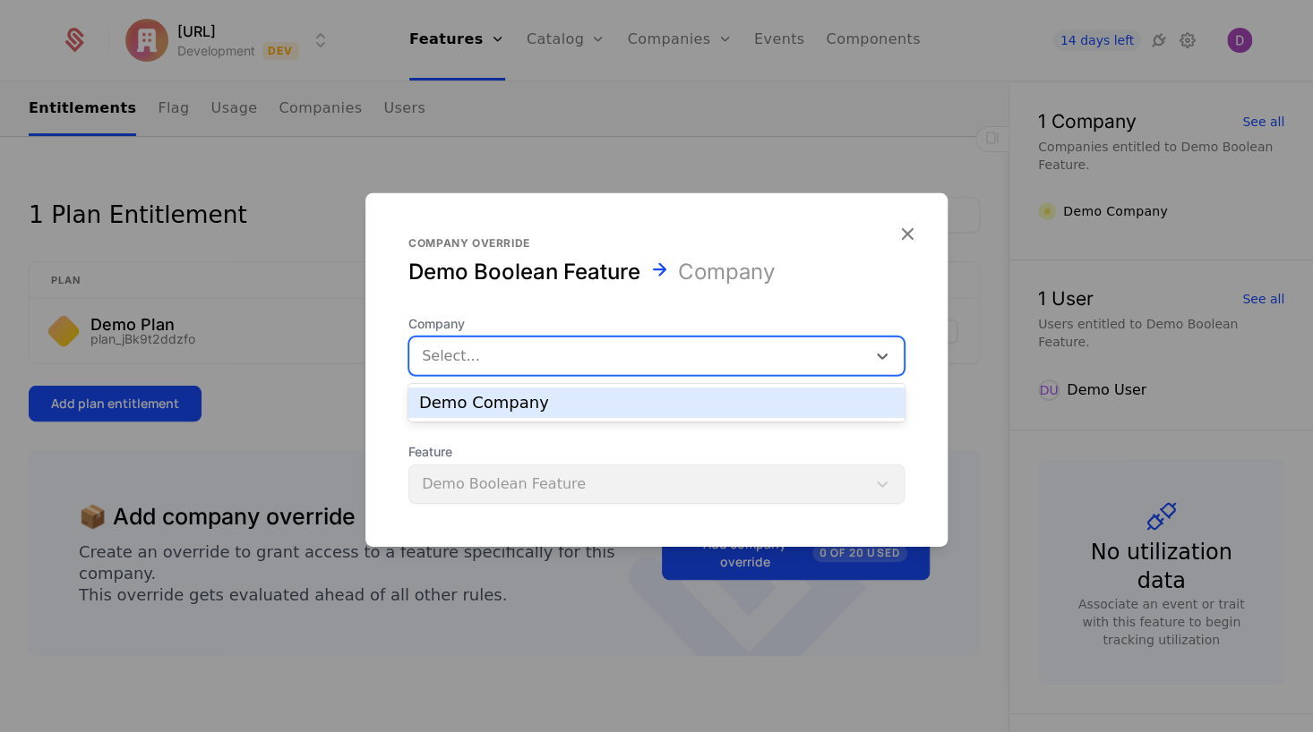
click at [792, 364] on div at bounding box center [638, 356] width 432 height 25
click at [747, 405] on div "Demo Company" at bounding box center [656, 403] width 475 height 16
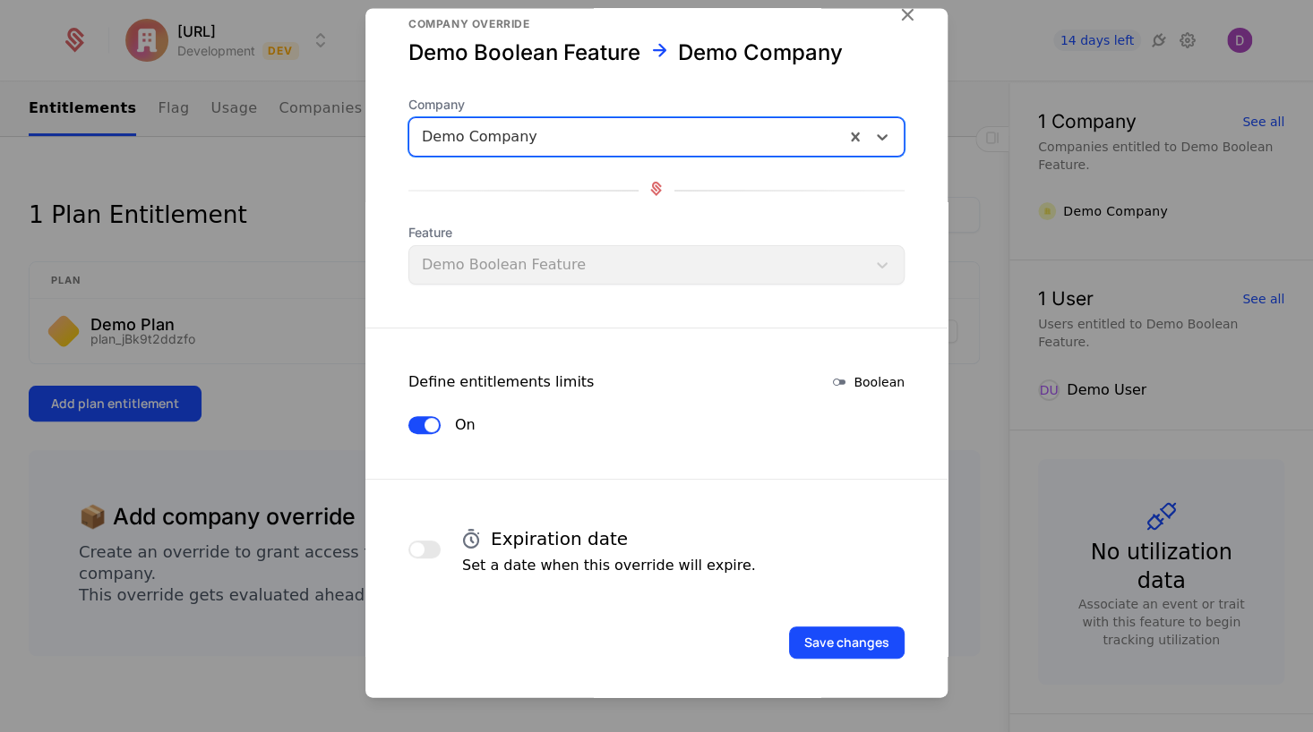
scroll to position [38, 0]
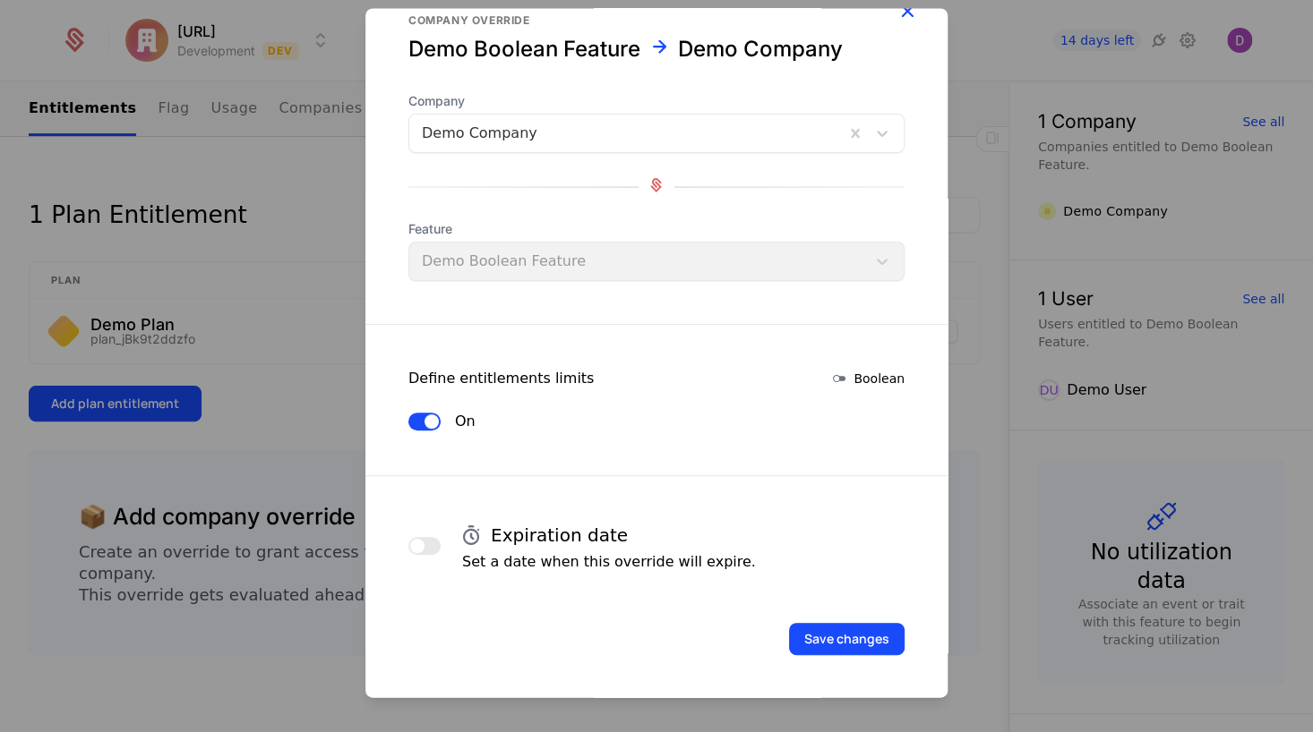
click at [912, 16] on icon "button" at bounding box center [906, 11] width 23 height 23
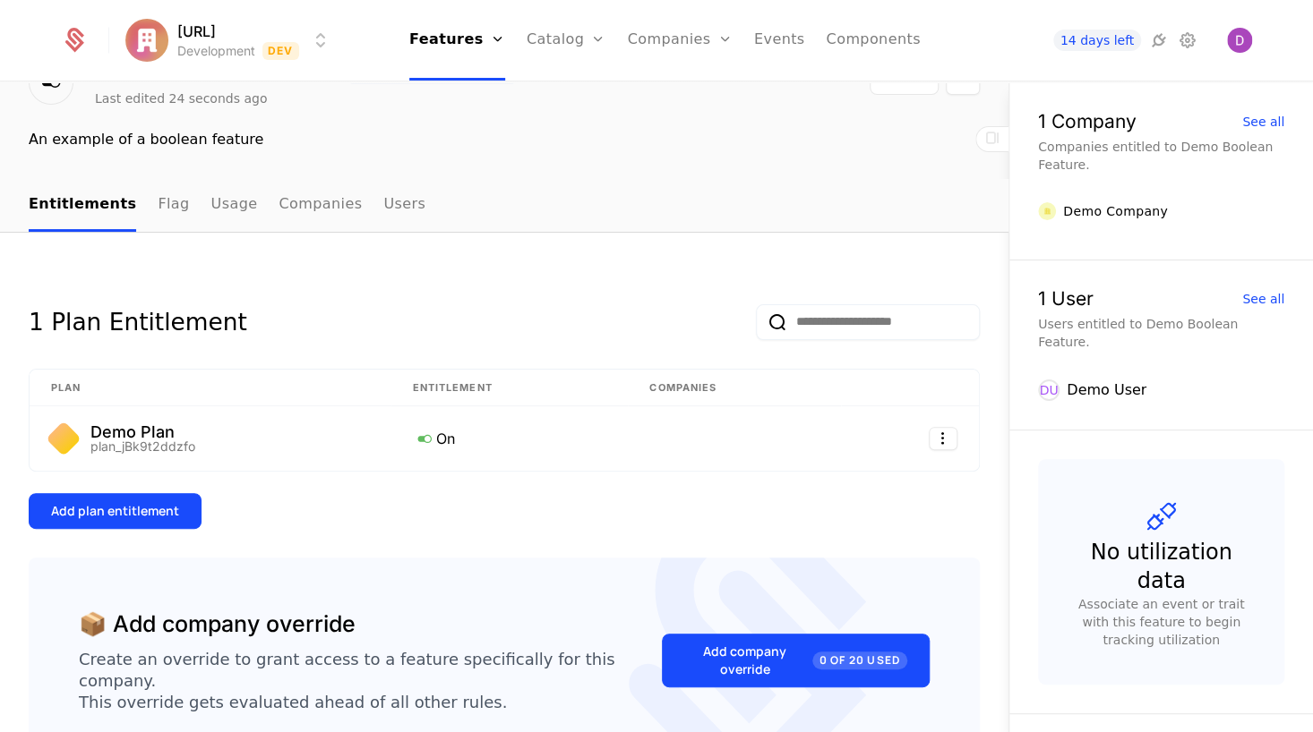
scroll to position [0, 0]
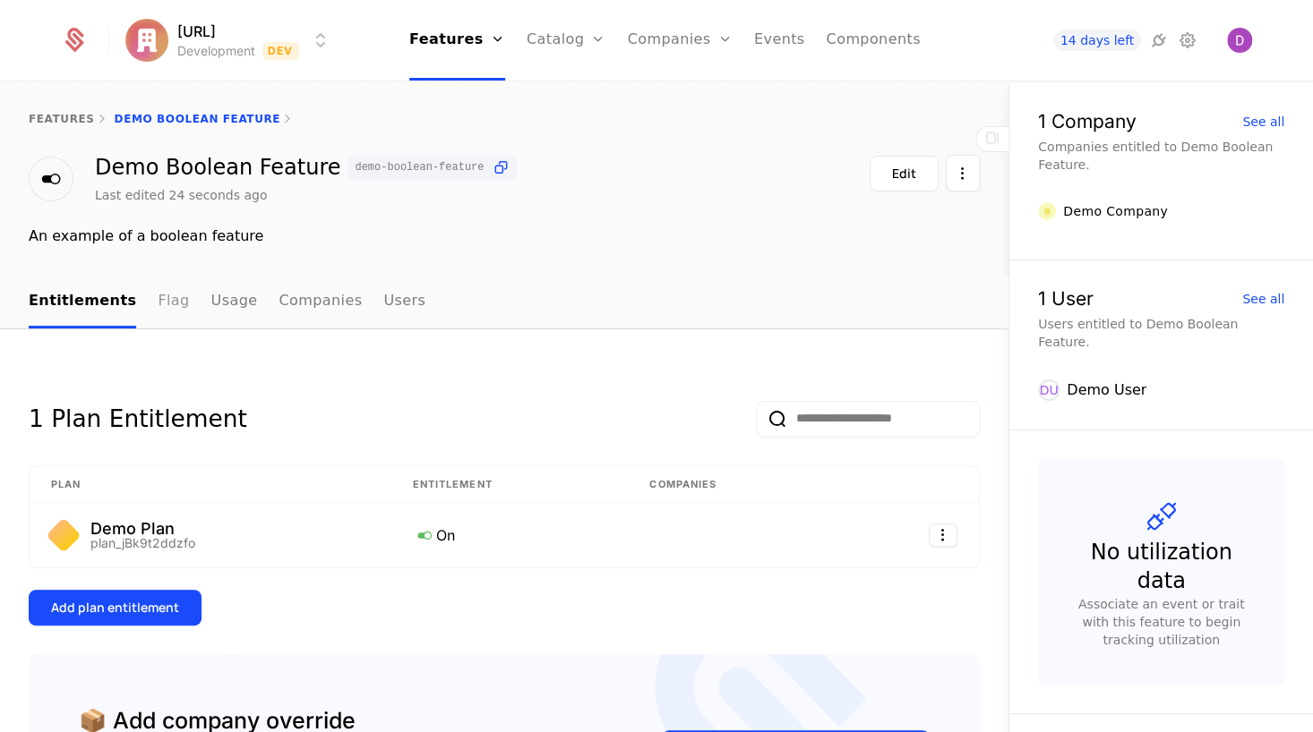
click at [165, 306] on link "Flag" at bounding box center [173, 302] width 31 height 53
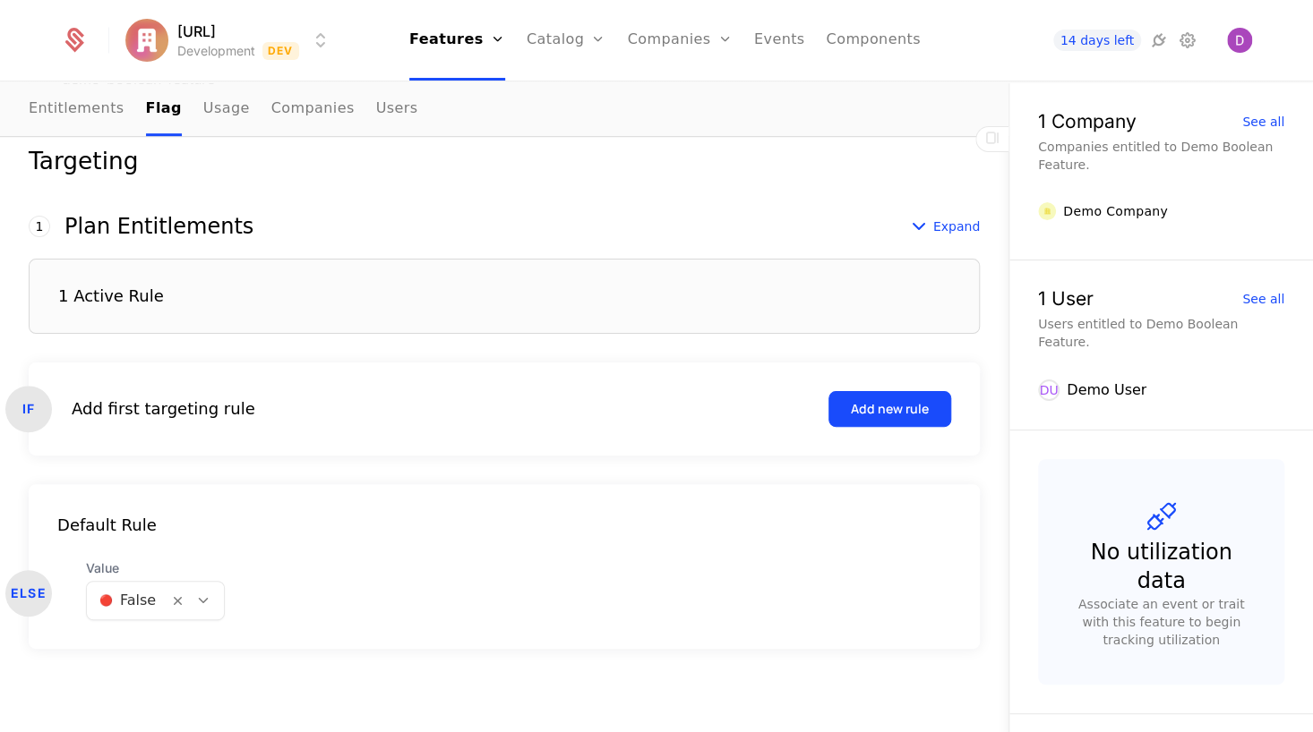
scroll to position [96, 0]
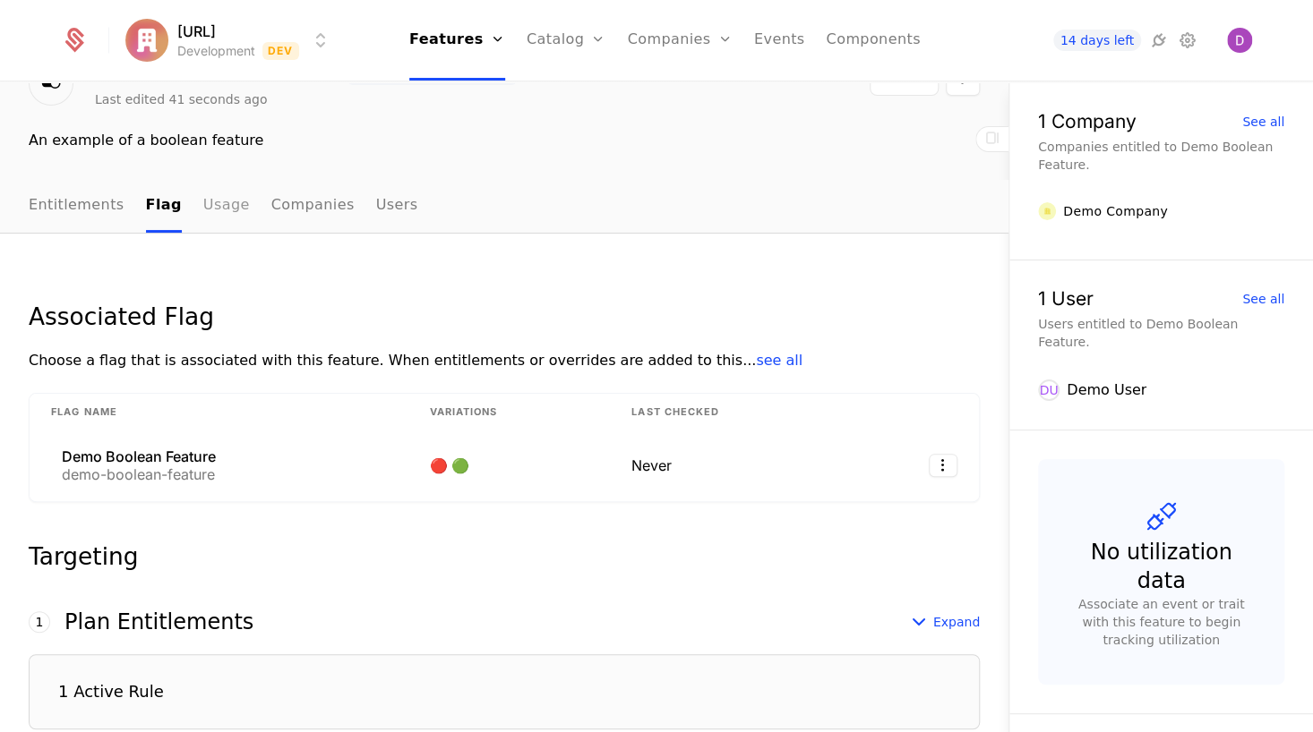
click at [203, 213] on link "Usage" at bounding box center [226, 206] width 47 height 53
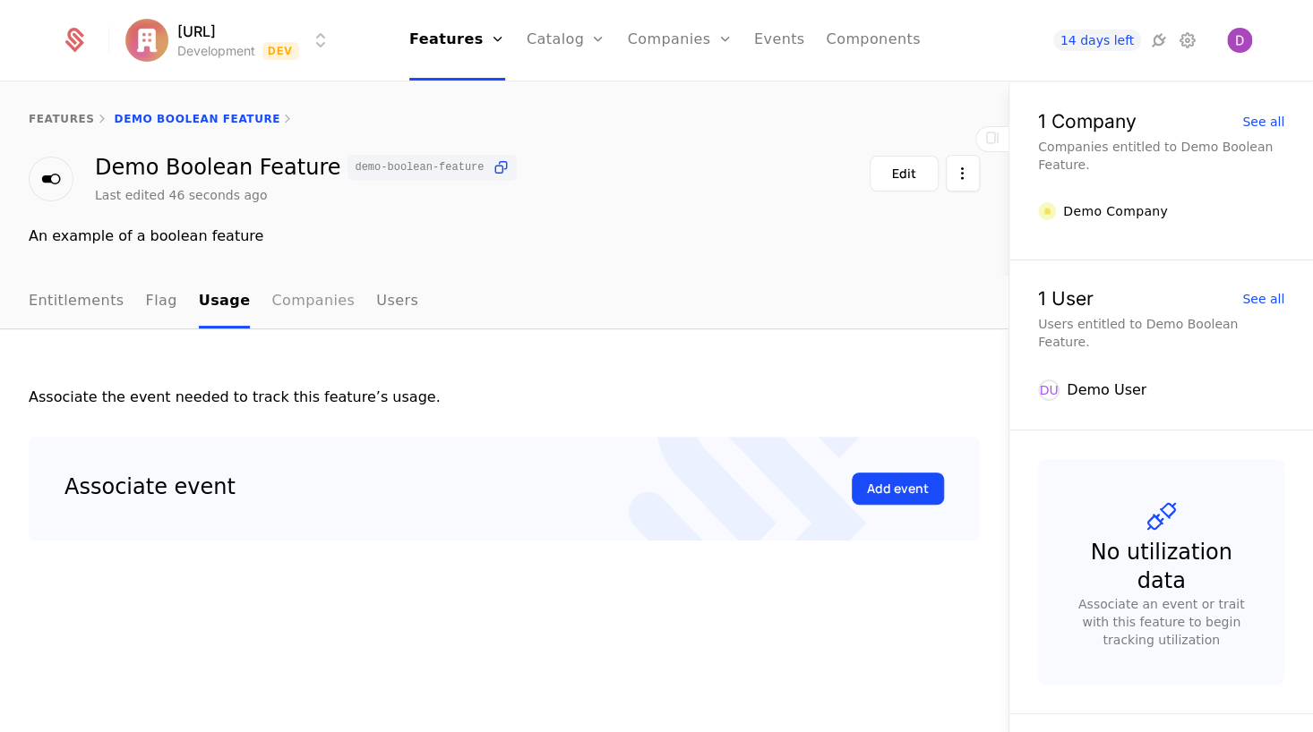
click at [281, 299] on link "Companies" at bounding box center [312, 302] width 83 height 53
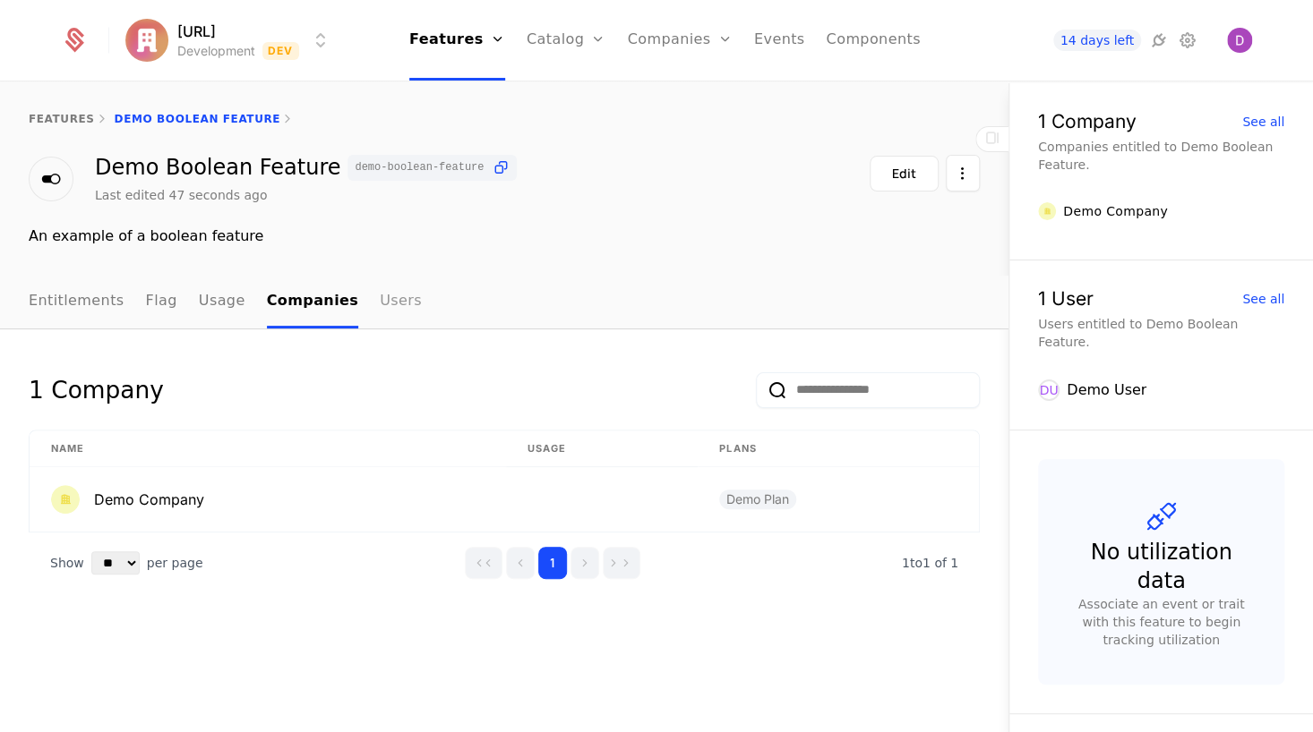
click at [380, 313] on link "Users" at bounding box center [401, 302] width 42 height 53
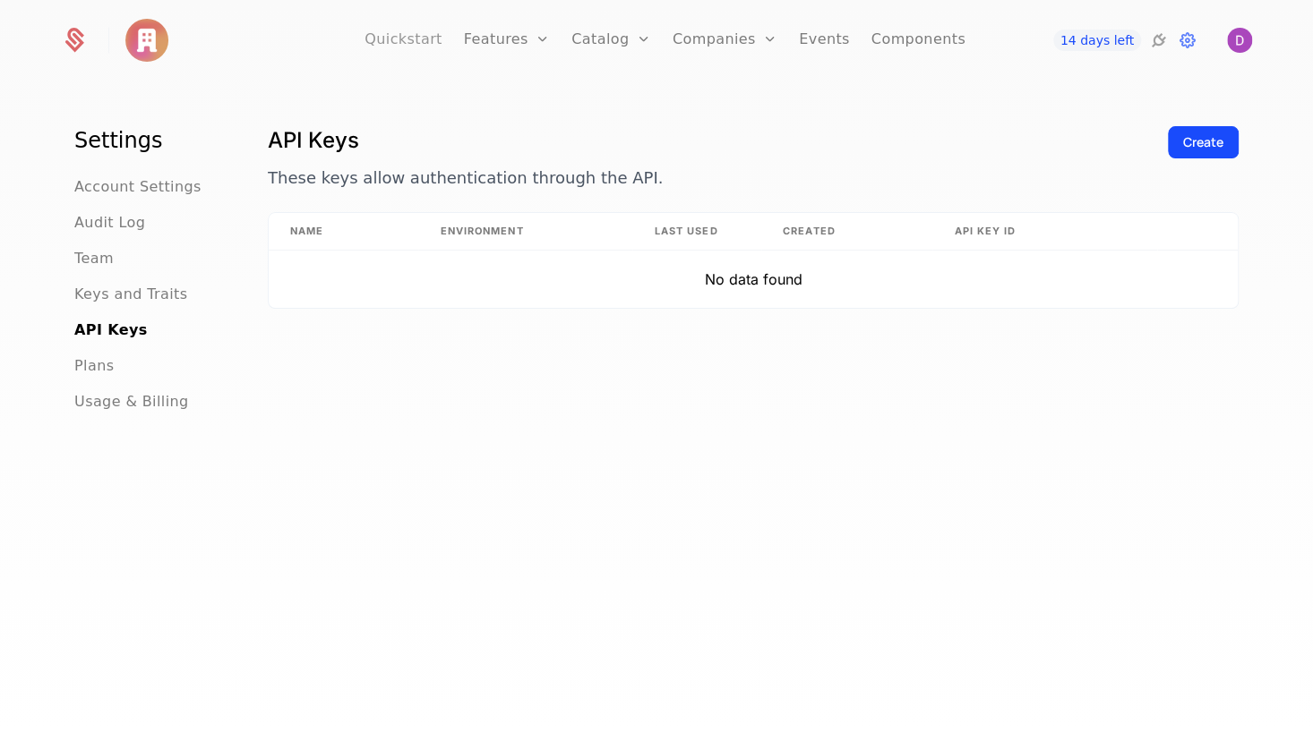
click at [424, 45] on link "Quickstart" at bounding box center [403, 40] width 78 height 81
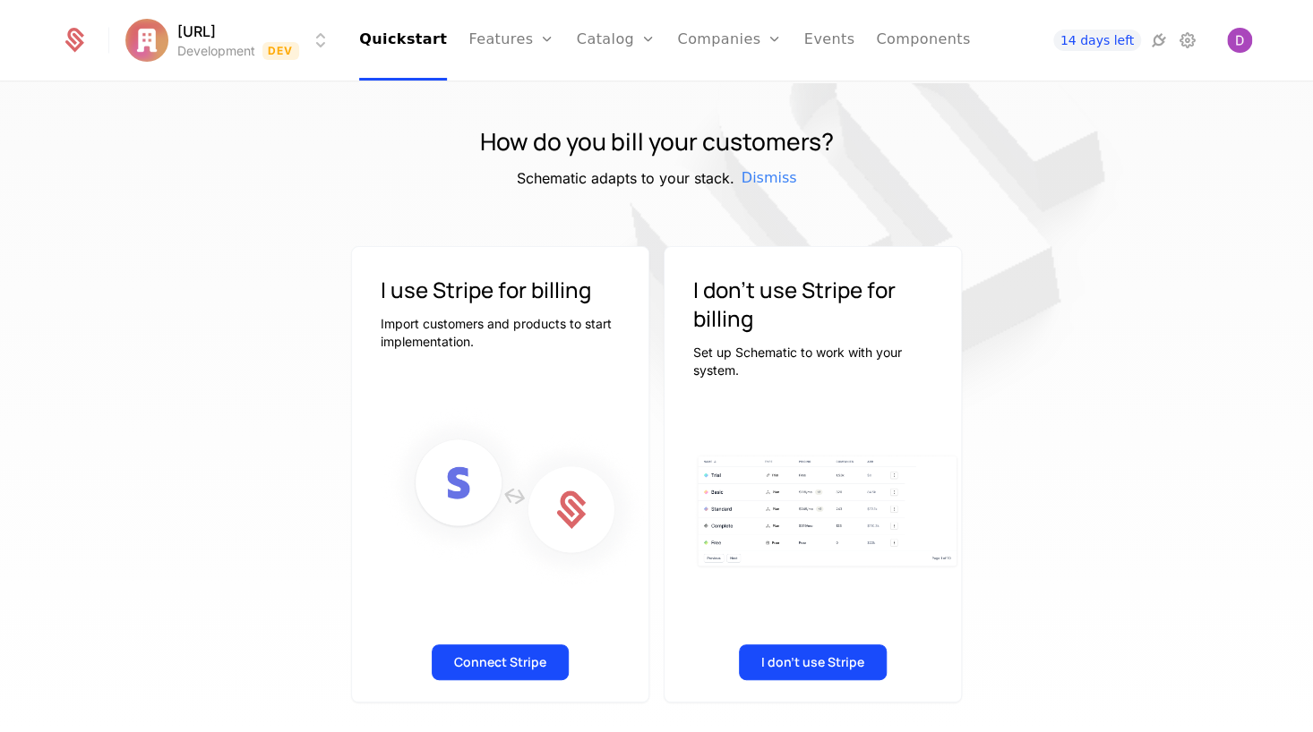
scroll to position [31, 0]
